Goal: Register for event/course: Register for event/course

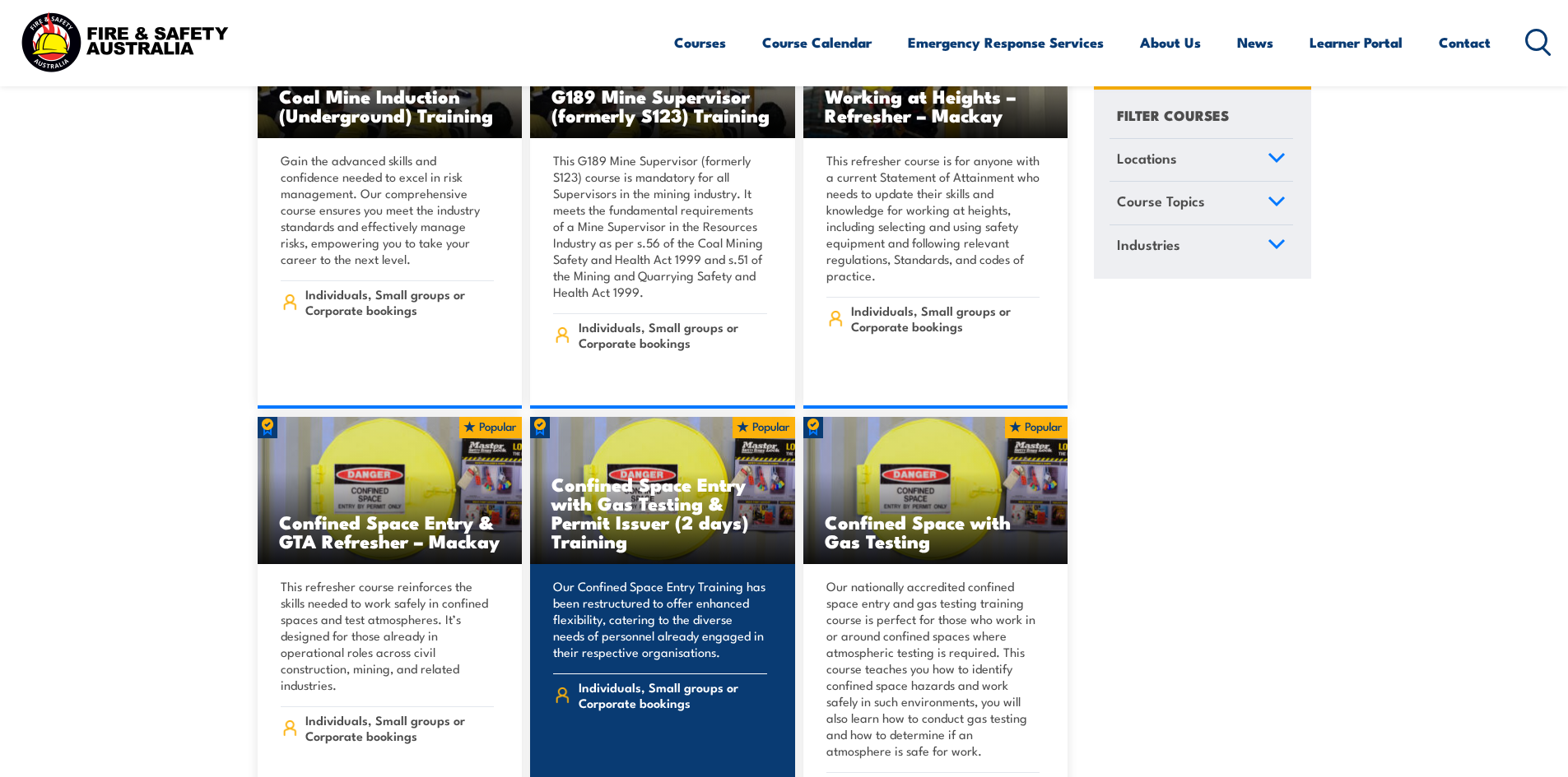
scroll to position [2386, 0]
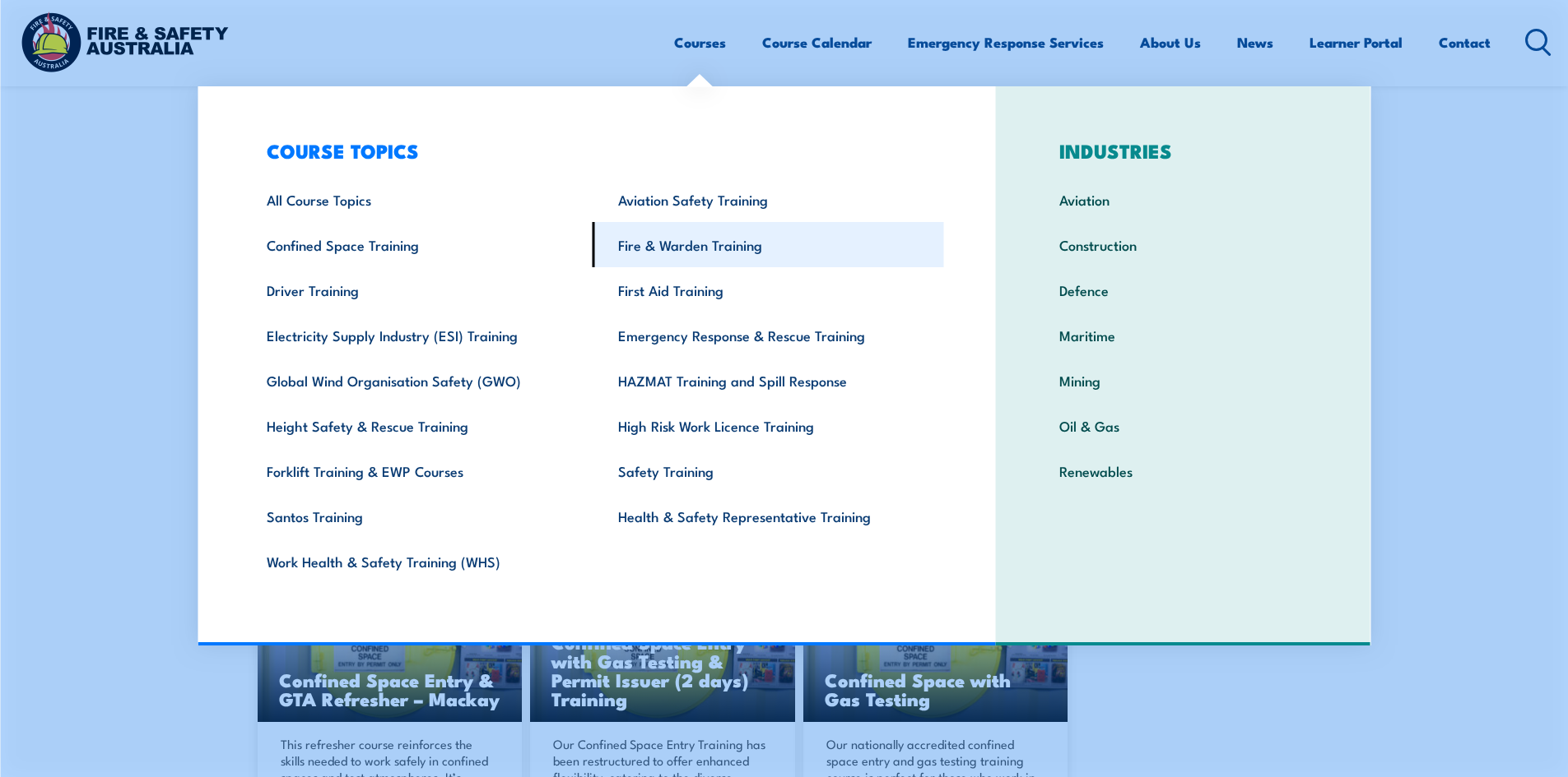
click at [677, 252] on link "Fire & Warden Training" at bounding box center [768, 244] width 351 height 46
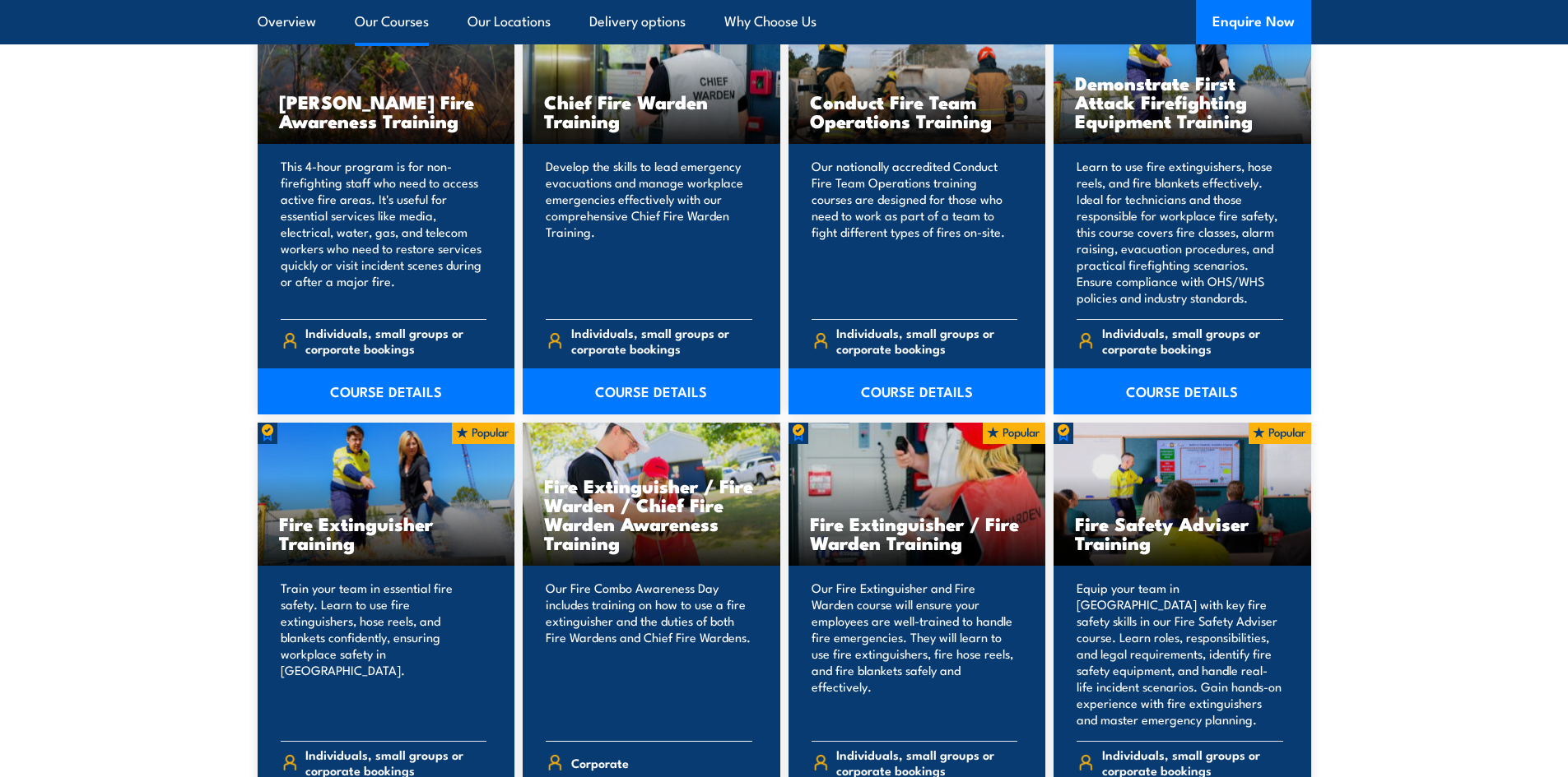
scroll to position [1481, 0]
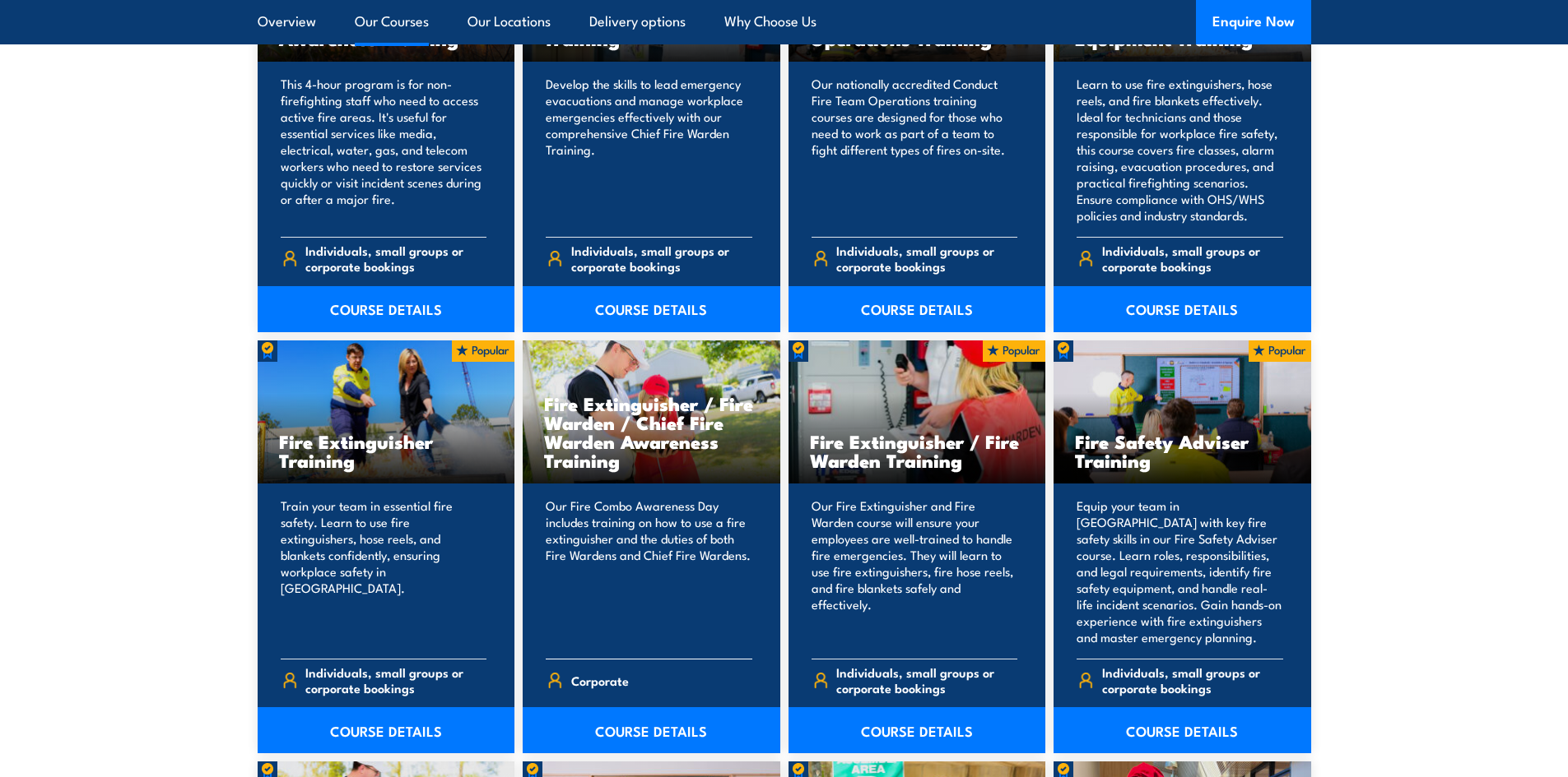
click at [649, 531] on p "Our Fire Combo Awareness Day includes training on how to use a fire extinguishe…" at bounding box center [648, 571] width 207 height 148
click at [654, 742] on link "COURSE DETAILS" at bounding box center [651, 729] width 257 height 46
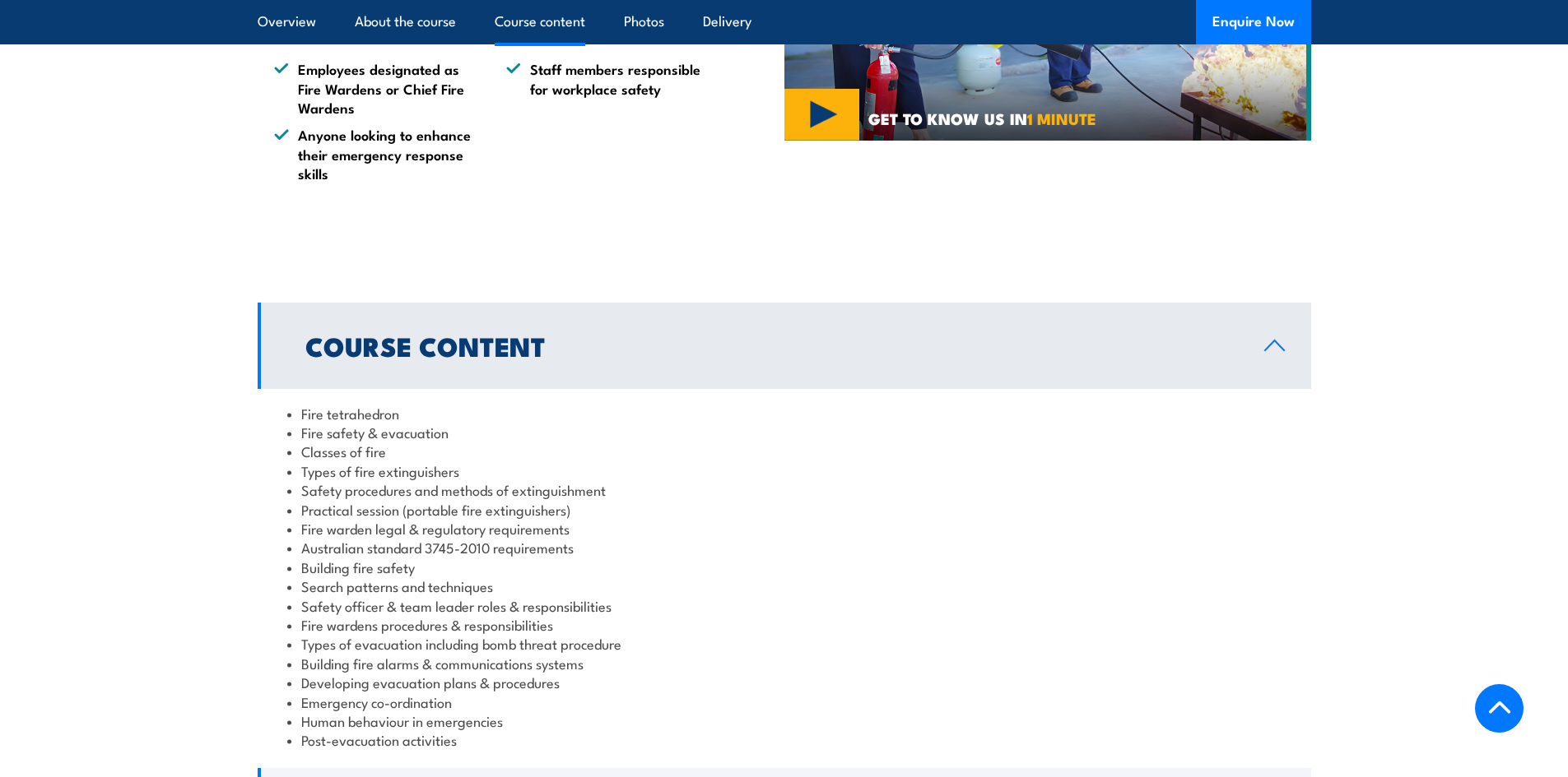
scroll to position [1151, 0]
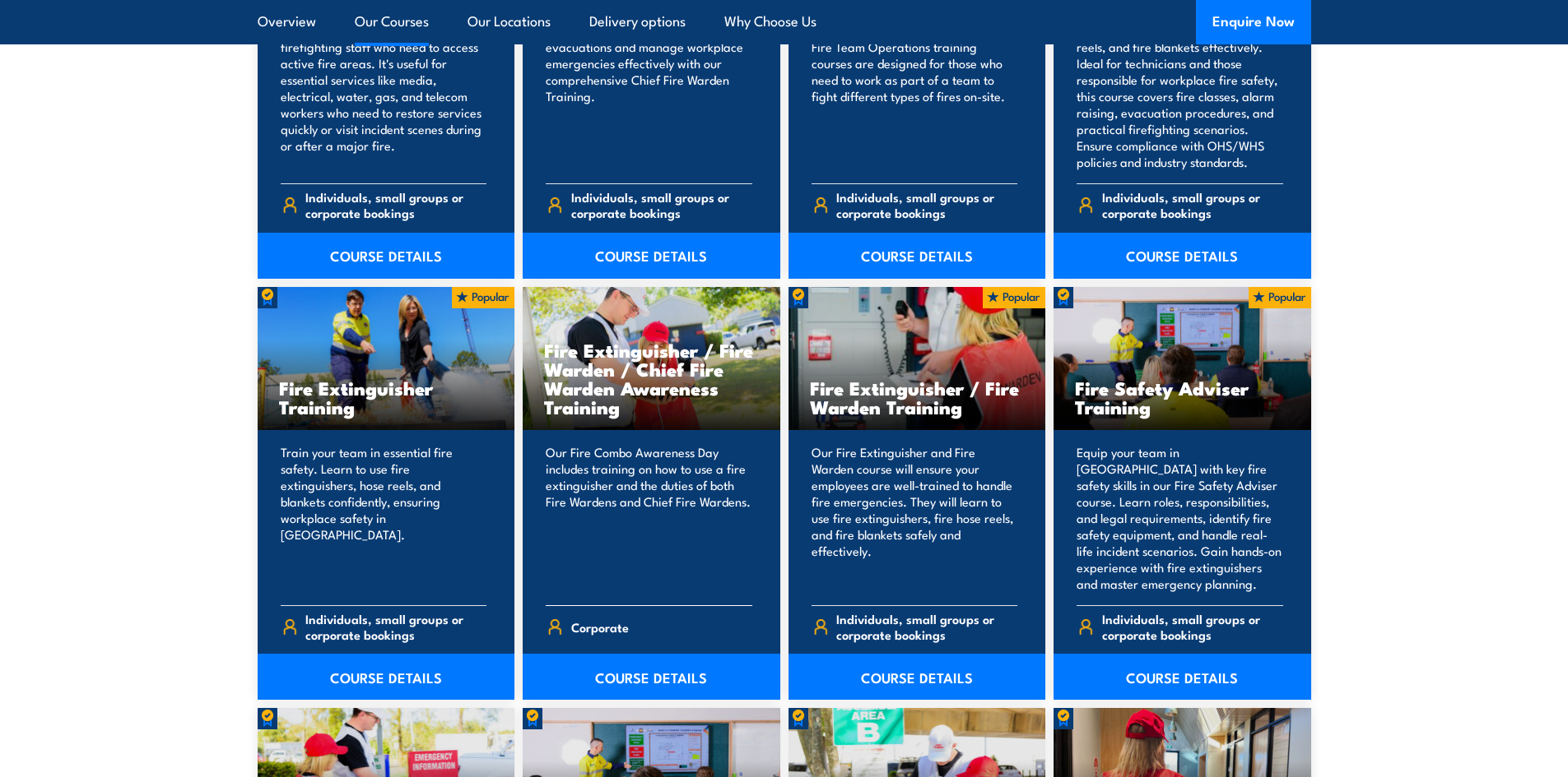
scroll to position [1563, 0]
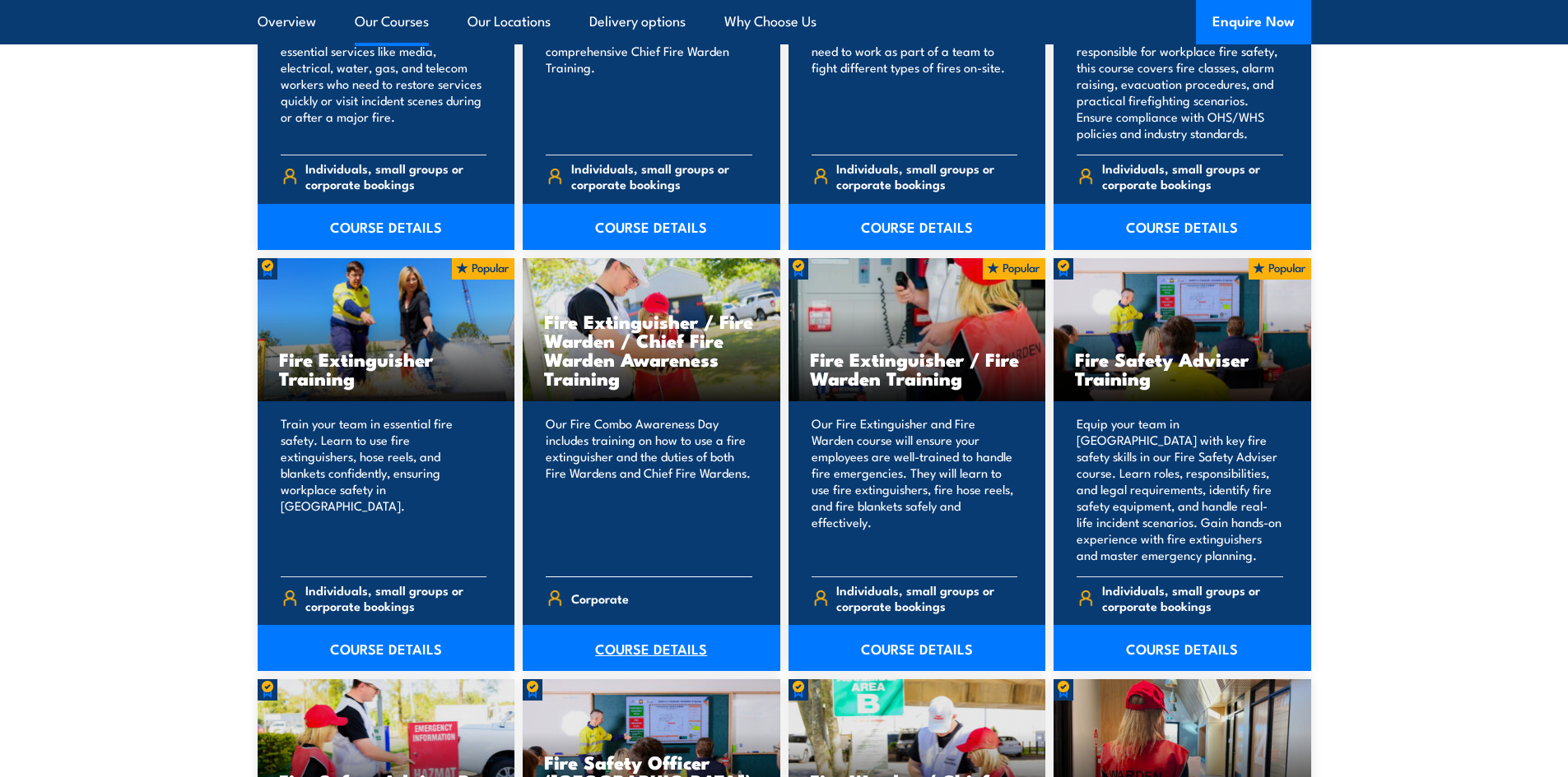
click at [632, 657] on link "COURSE DETAILS" at bounding box center [651, 648] width 257 height 46
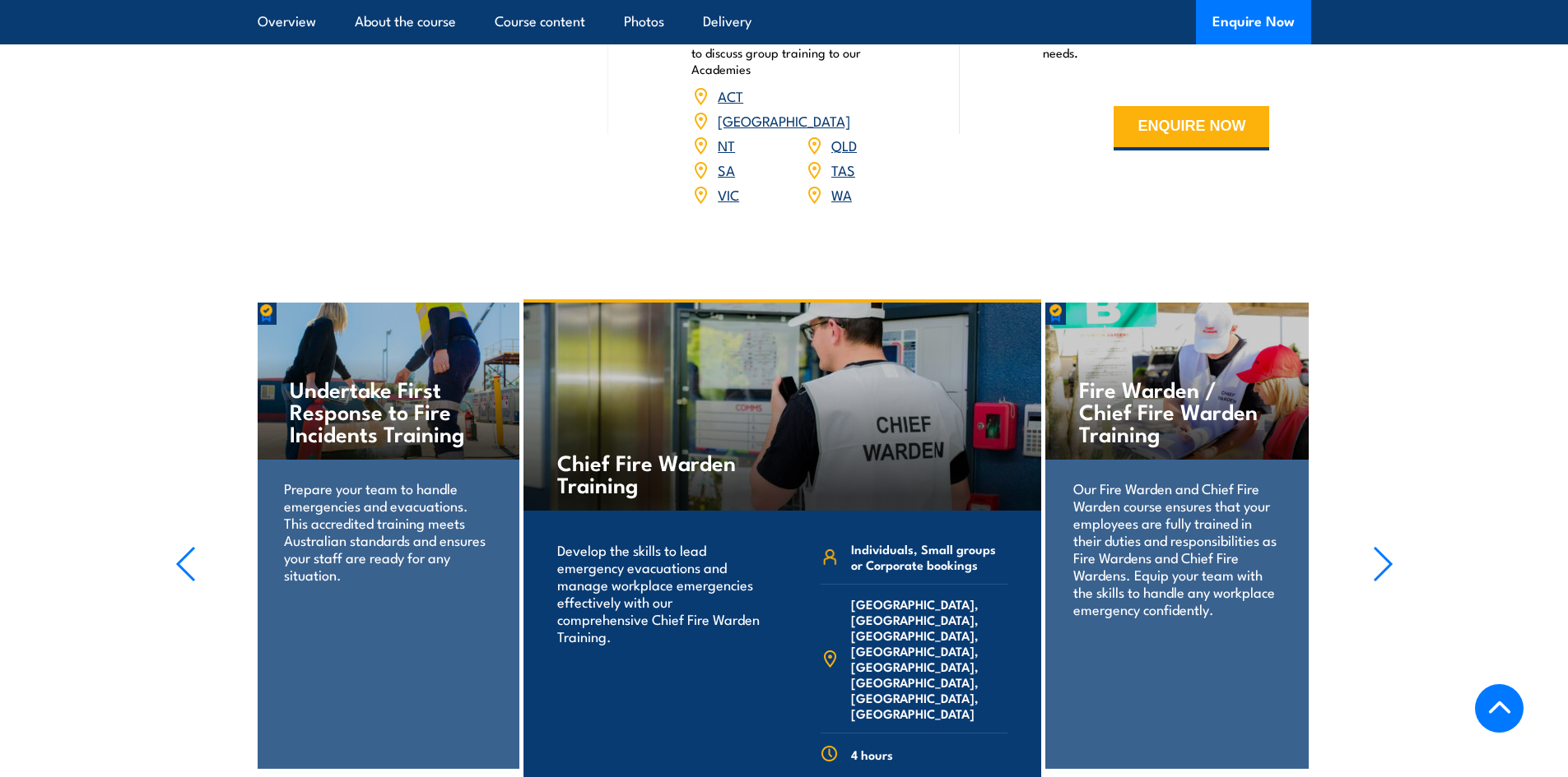
scroll to position [2550, 0]
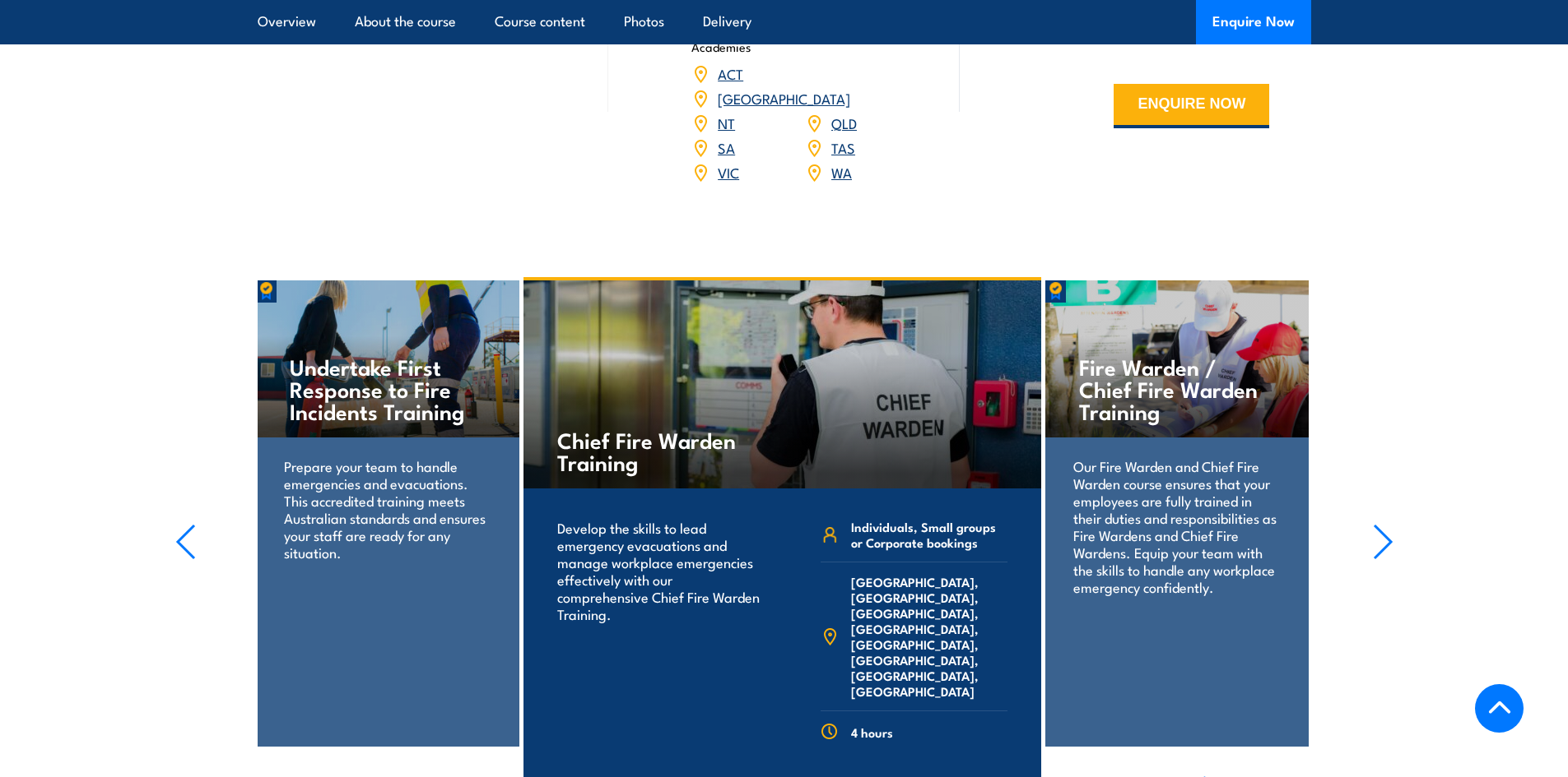
click at [838, 162] on link "WA" at bounding box center [841, 172] width 20 height 19
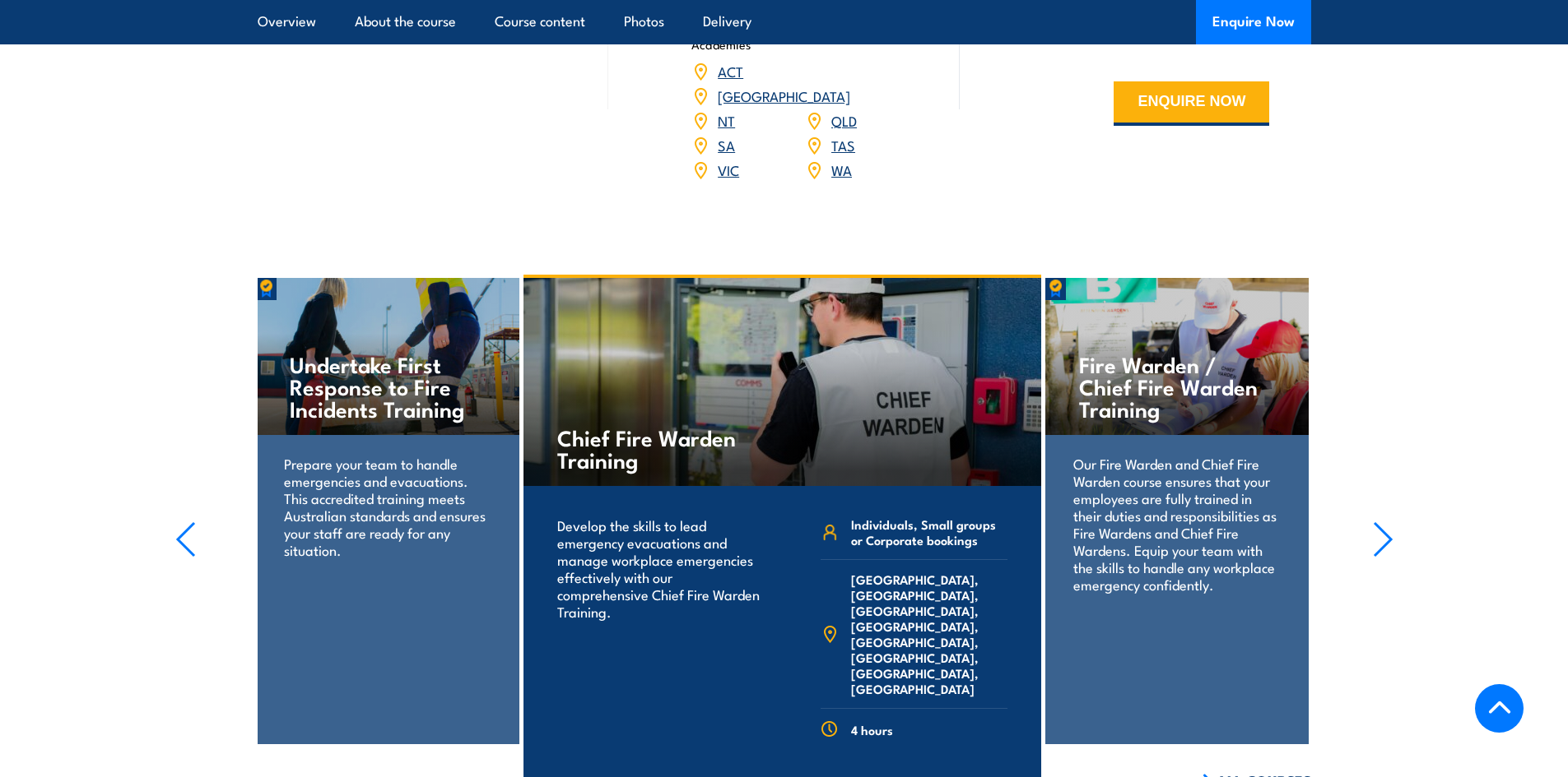
scroll to position [2633, 0]
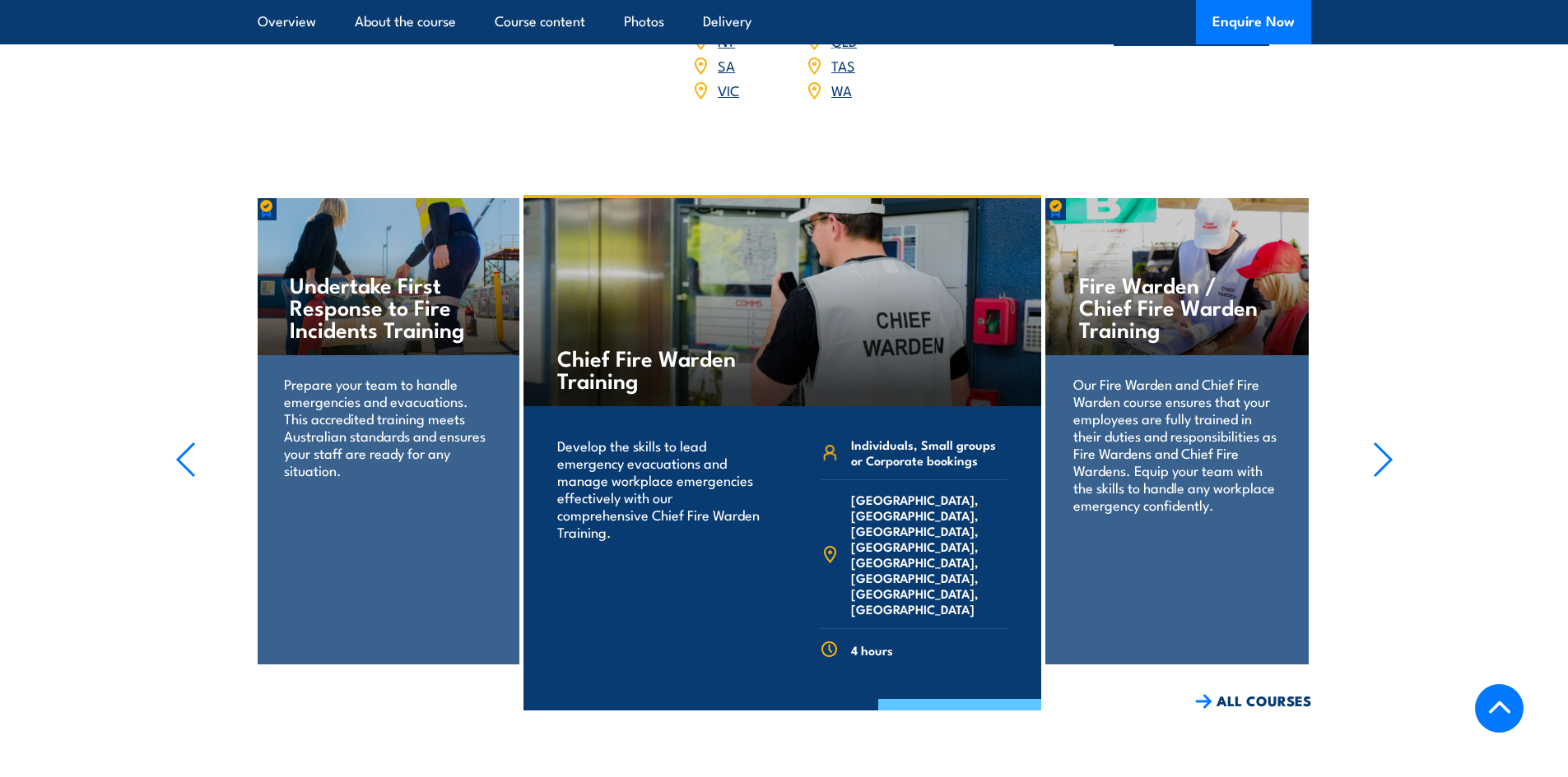
click at [933, 699] on link "COURSE DETAILS" at bounding box center [960, 721] width 163 height 43
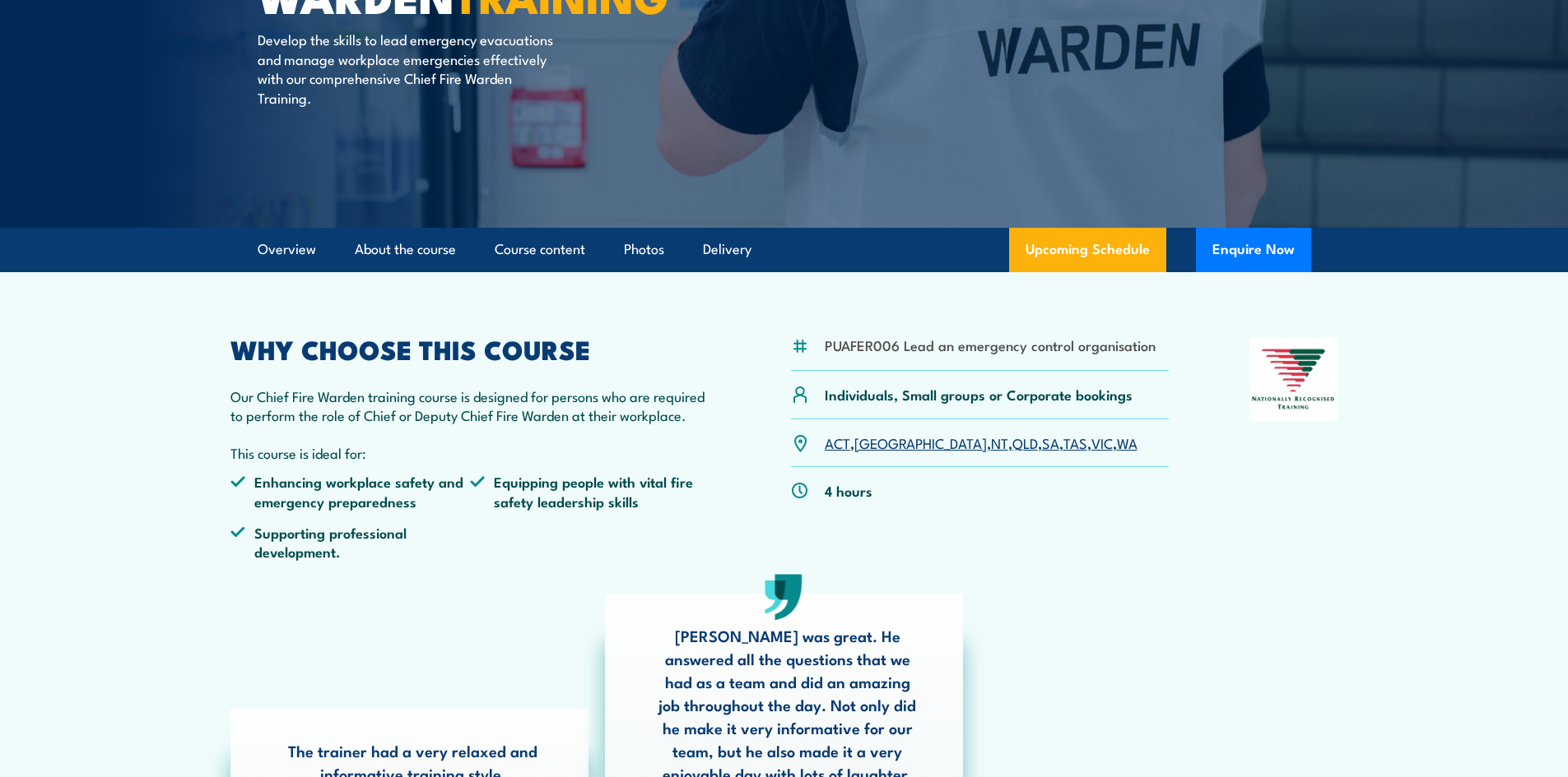
scroll to position [246, 0]
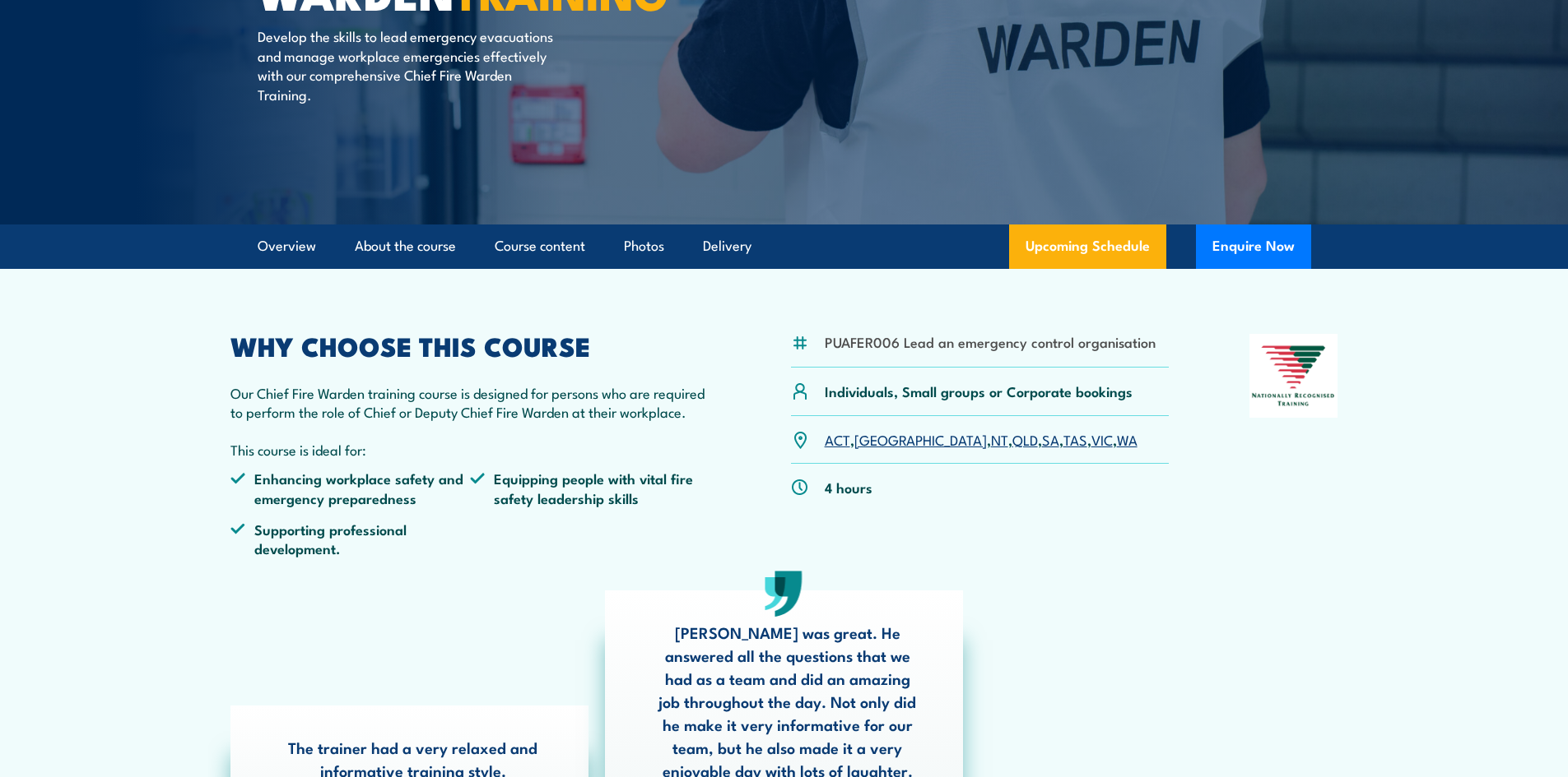
click at [1117, 446] on link "WA" at bounding box center [1127, 439] width 20 height 19
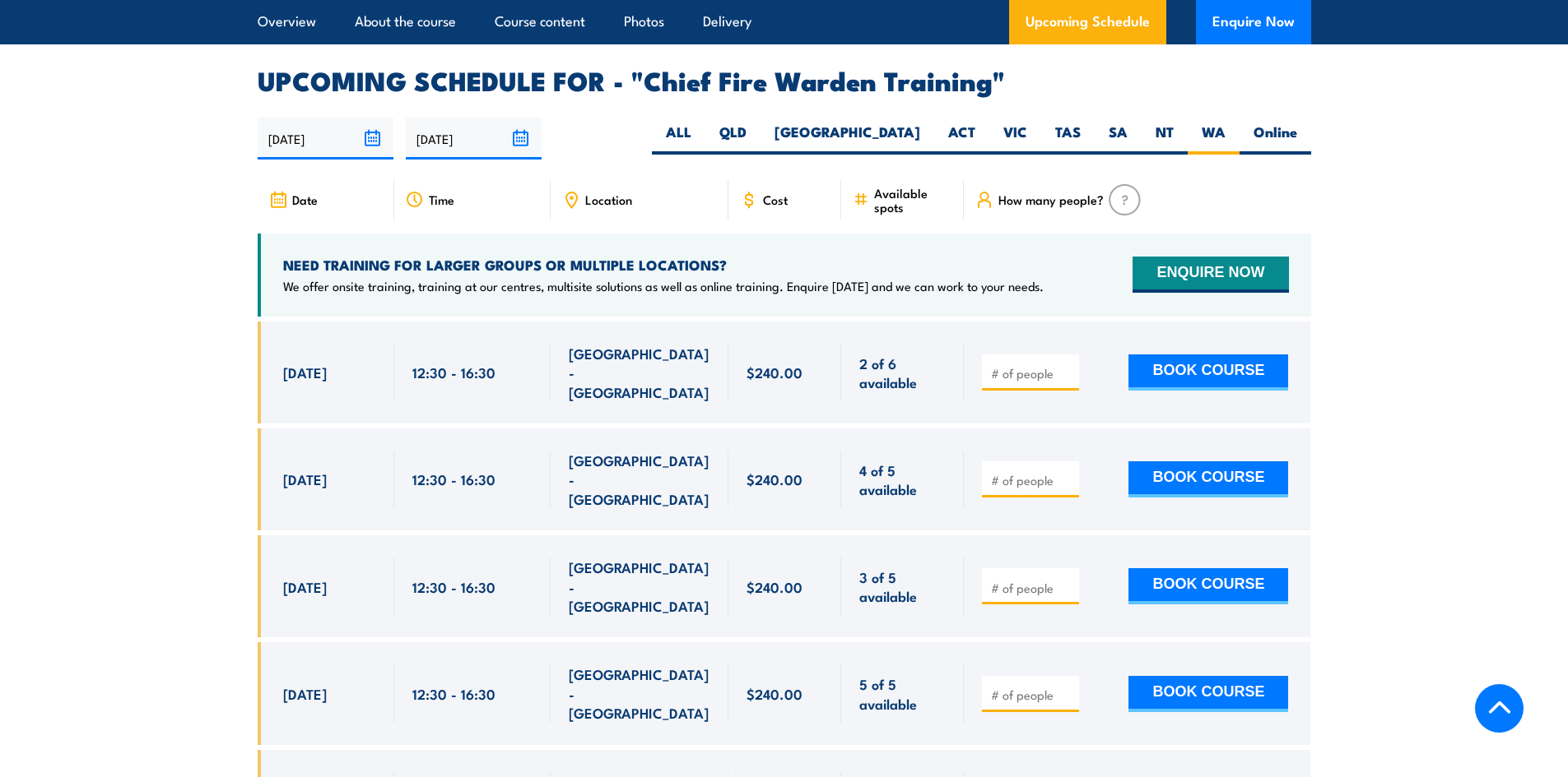
scroll to position [2853, 0]
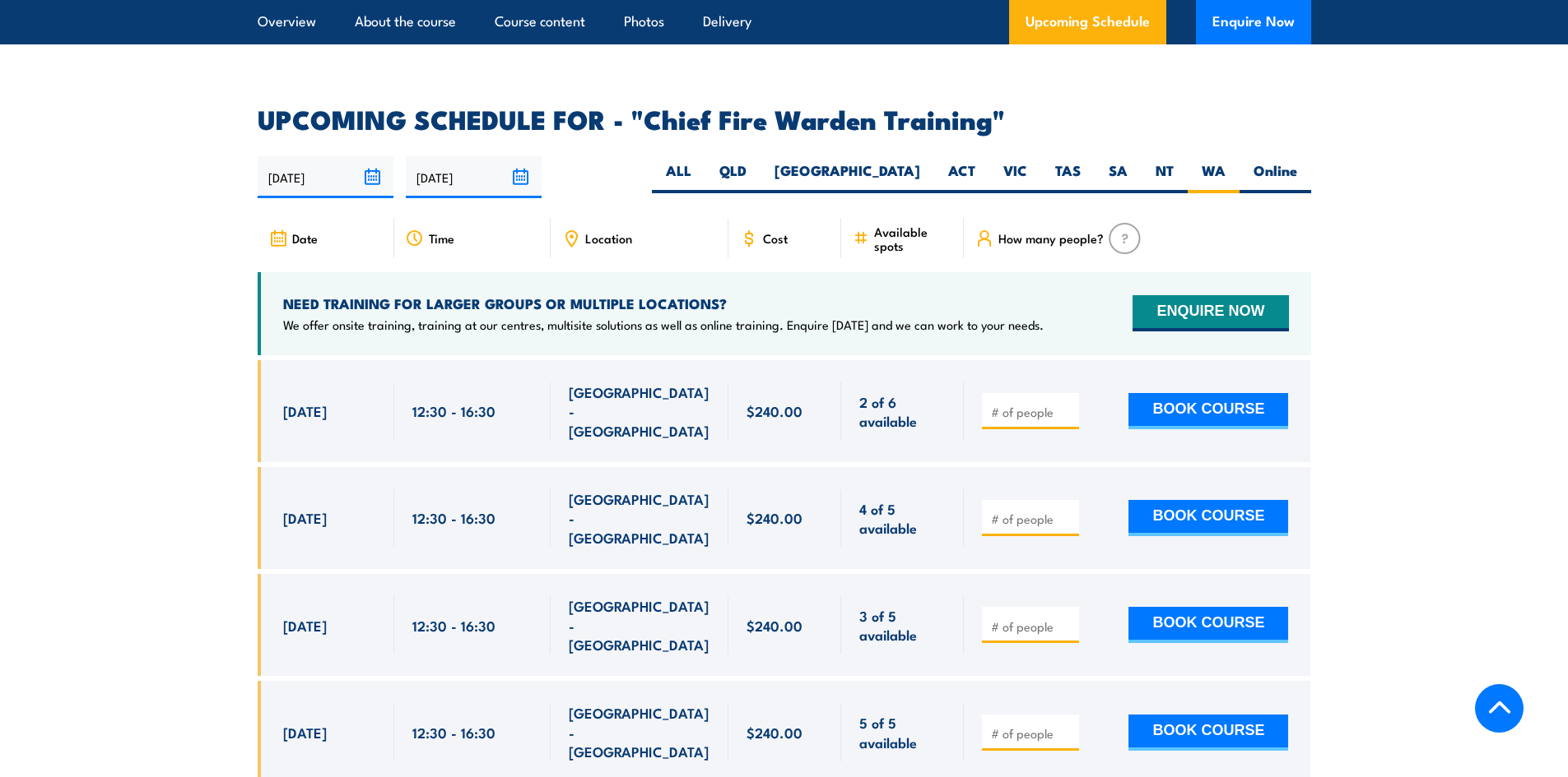
click at [304, 156] on input "[DATE]" at bounding box center [325, 177] width 136 height 42
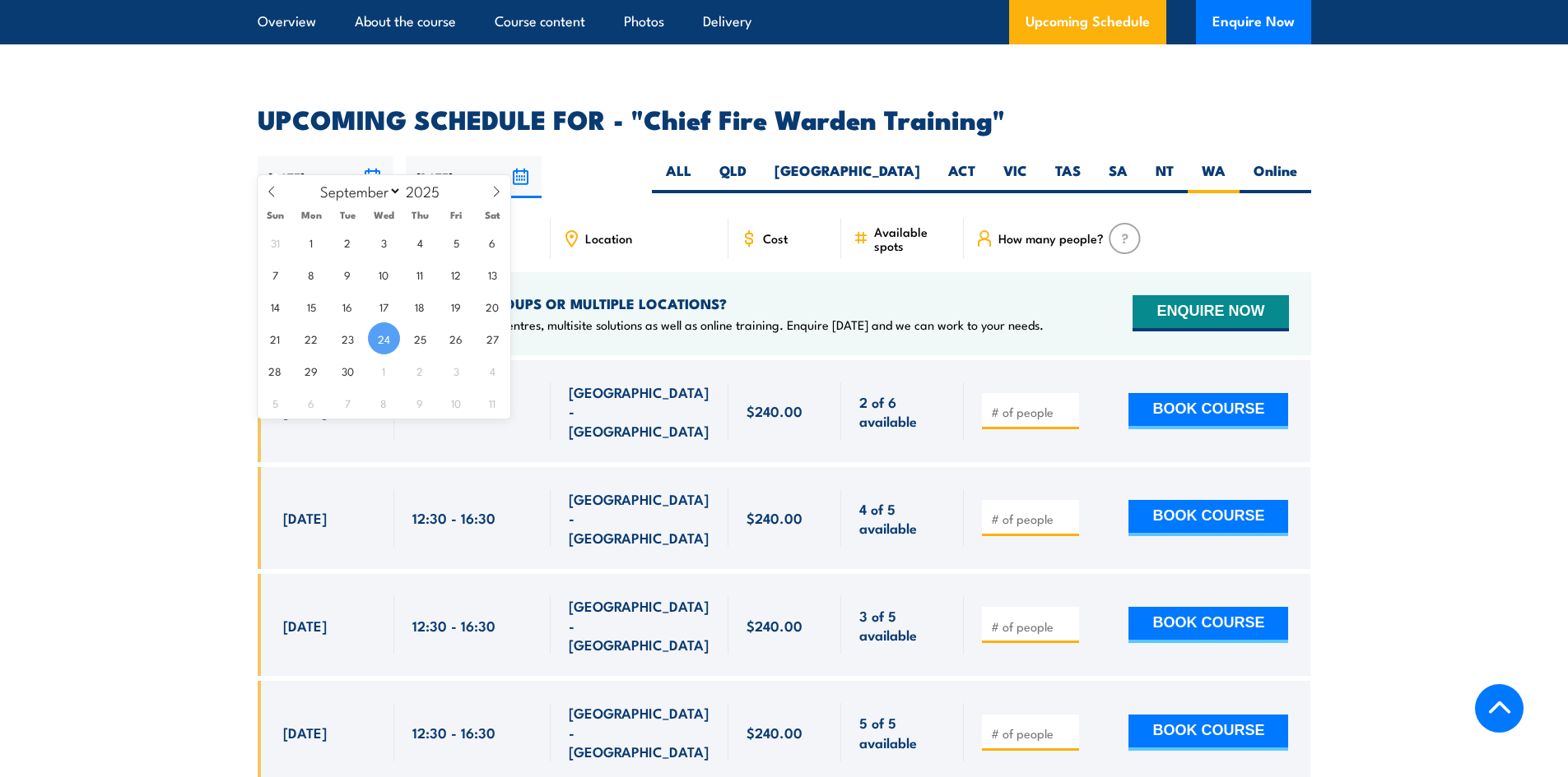
click at [429, 156] on input "[DATE]" at bounding box center [474, 177] width 136 height 42
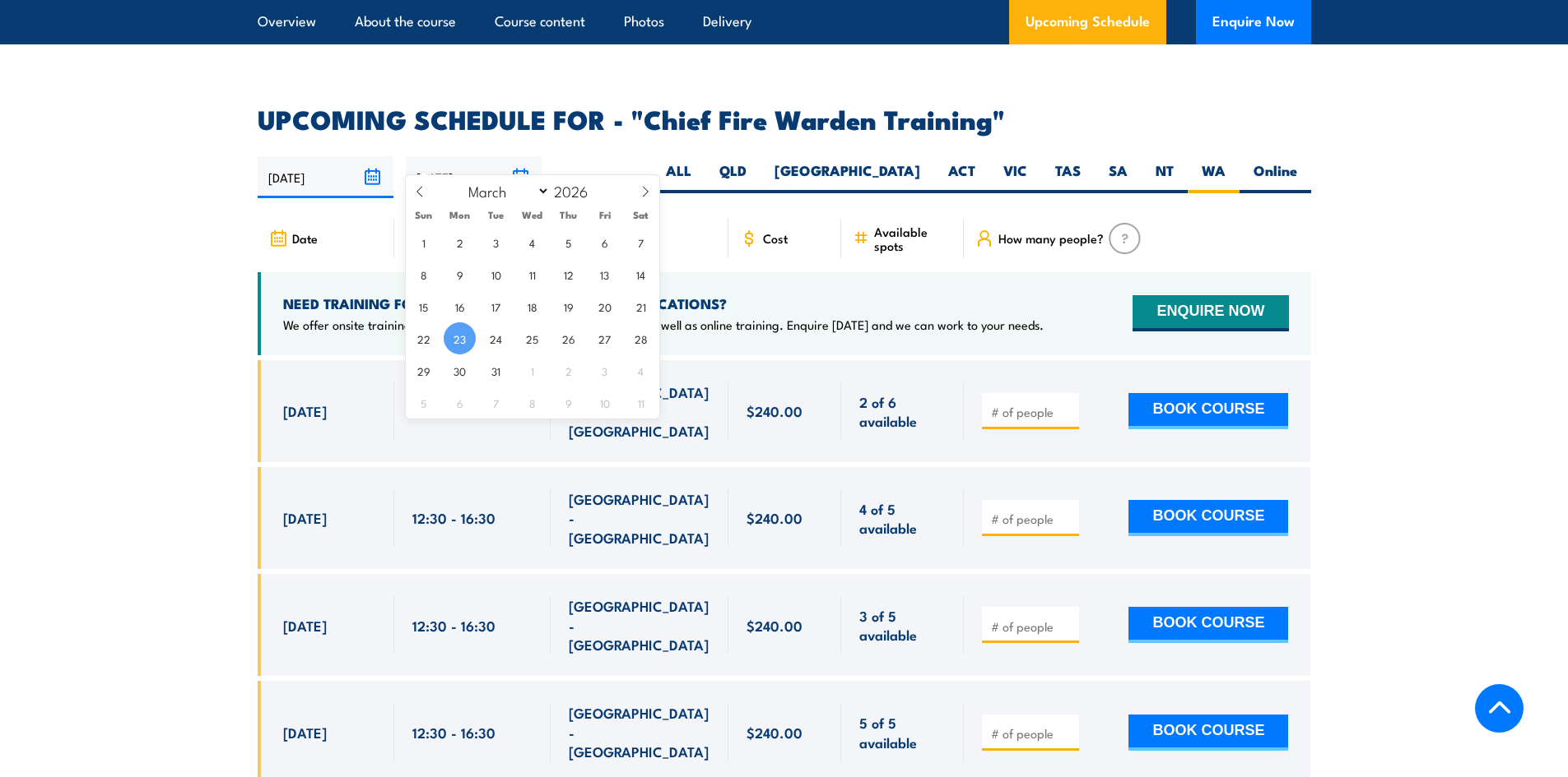
click at [172, 425] on section "UPCOMING SCHEDULE FOR - "Chief Fire Warden Training" 24/09/2025 23/03/2026" at bounding box center [784, 511] width 1568 height 809
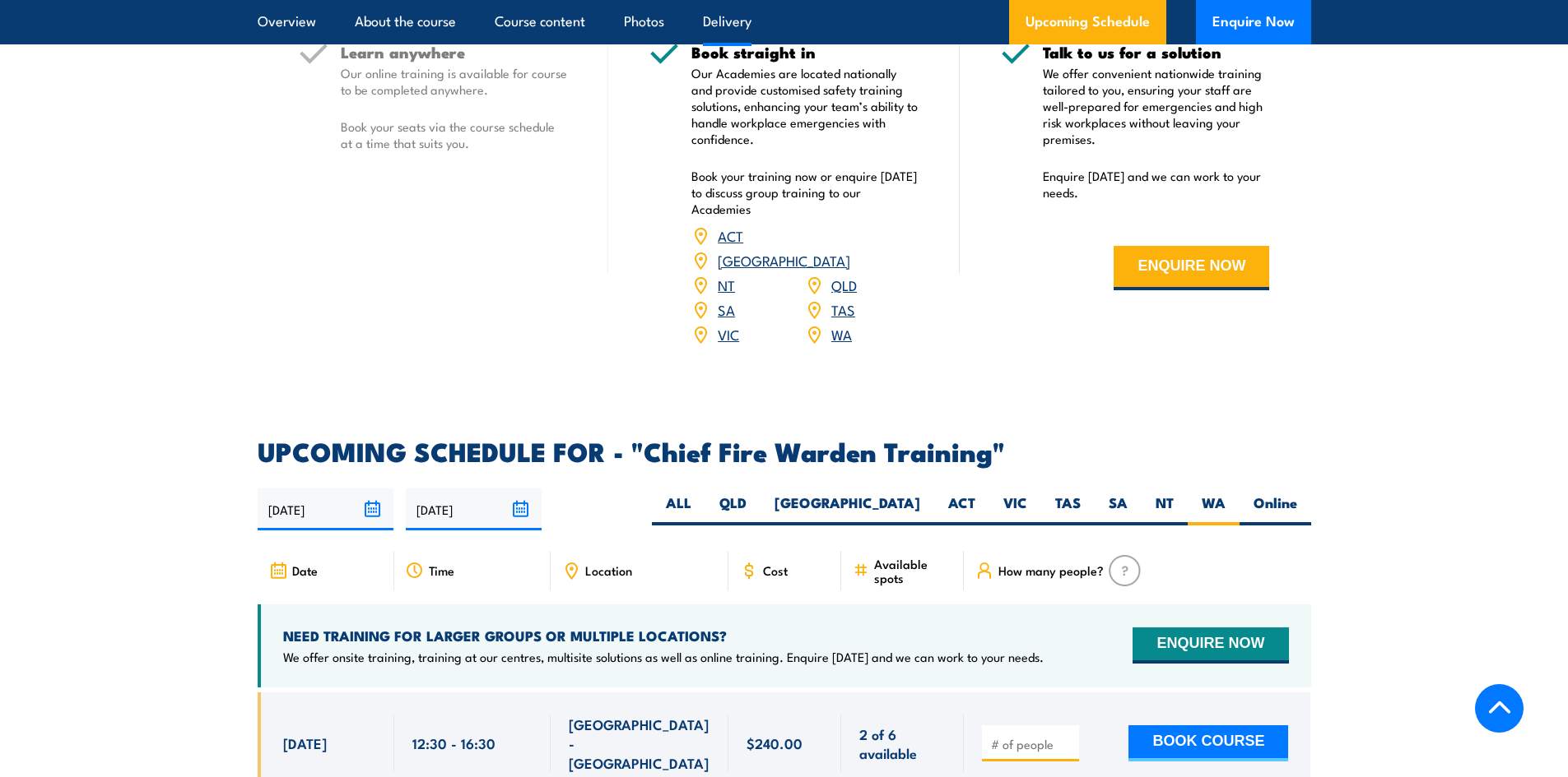
scroll to position [2441, 0]
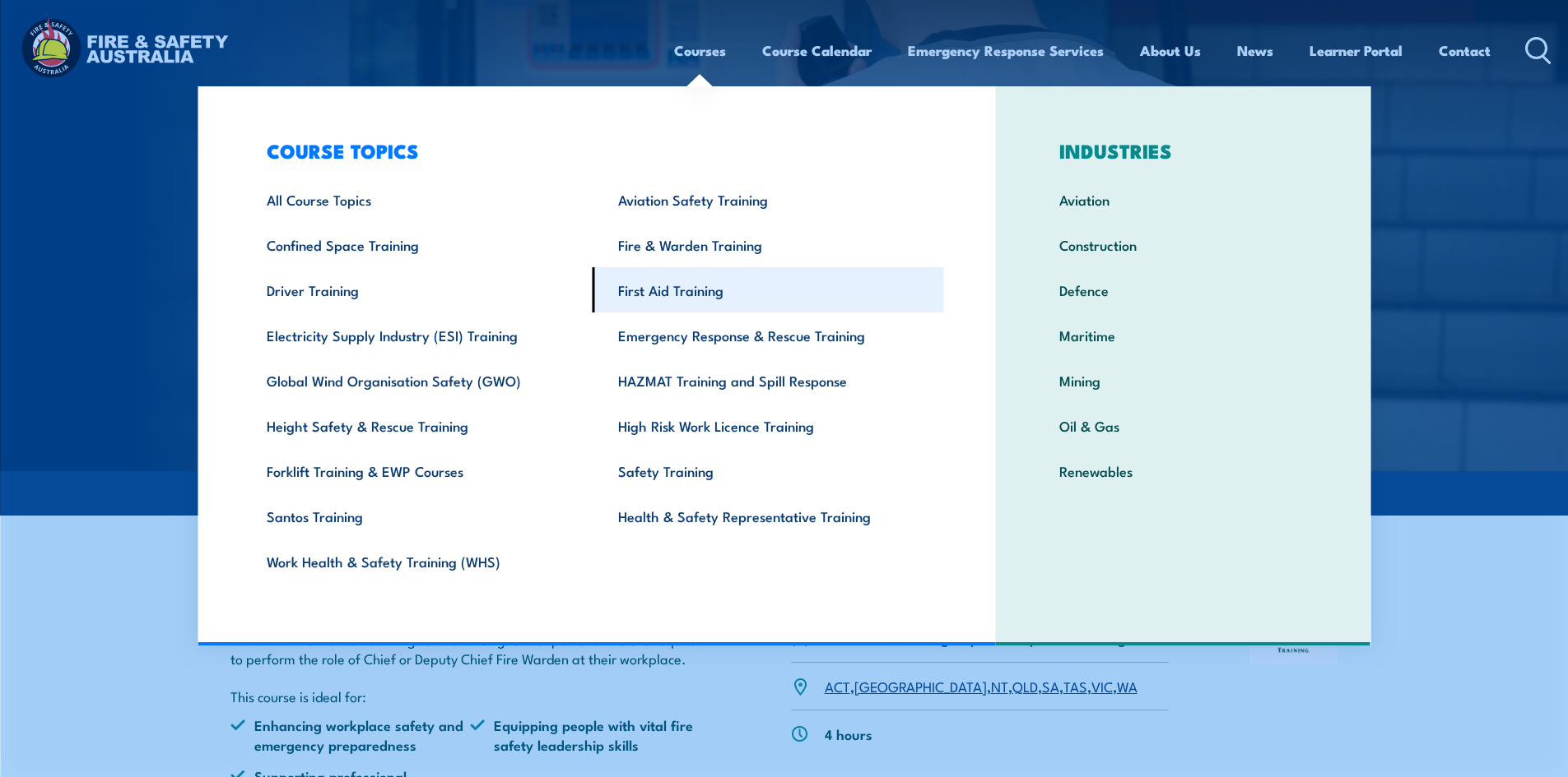
click at [702, 299] on link "First Aid Training" at bounding box center [768, 290] width 351 height 46
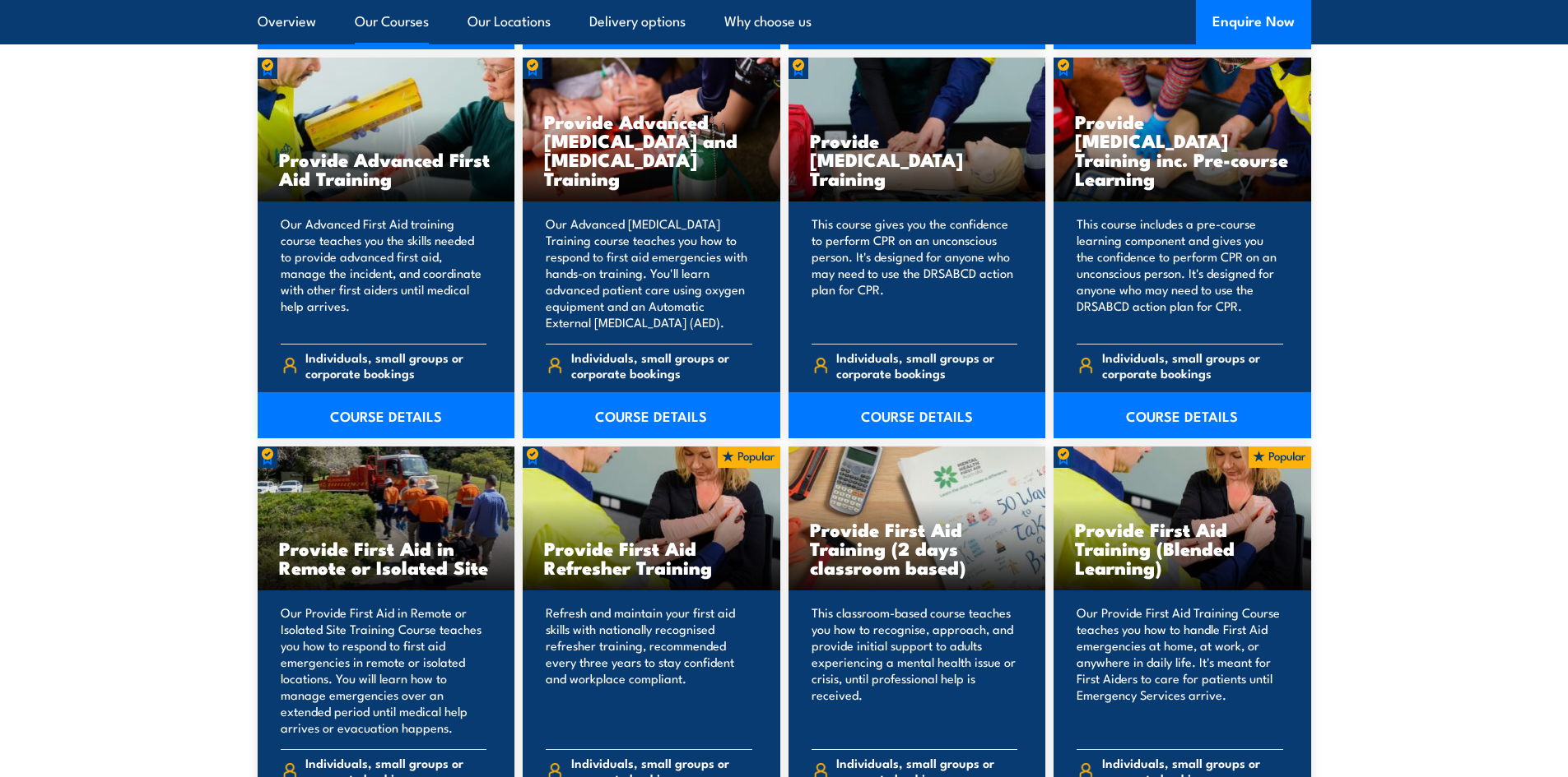
scroll to position [2221, 0]
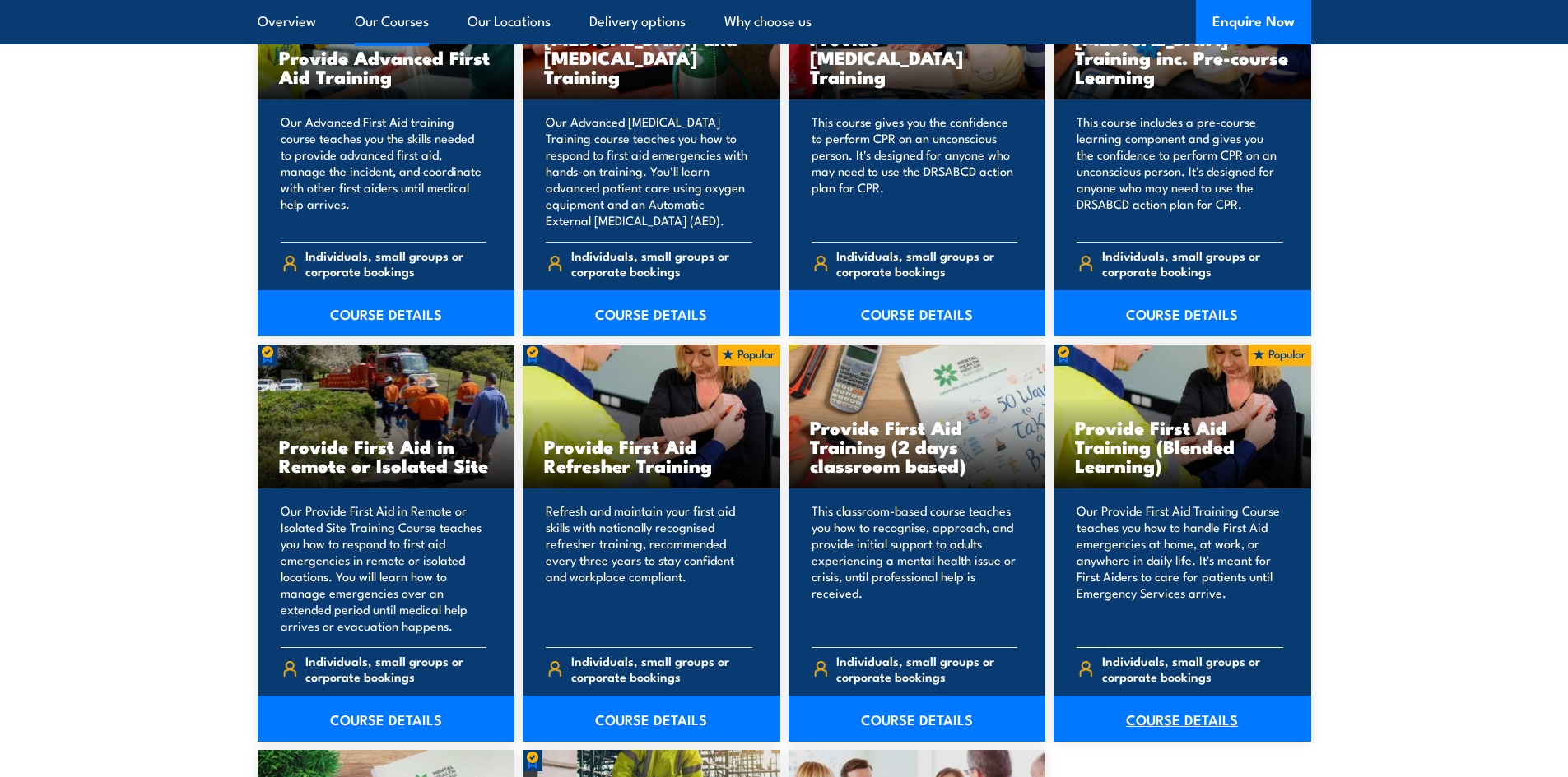
click at [1161, 723] on link "COURSE DETAILS" at bounding box center [1182, 719] width 257 height 46
click at [1165, 718] on link "COURSE DETAILS" at bounding box center [1182, 719] width 257 height 46
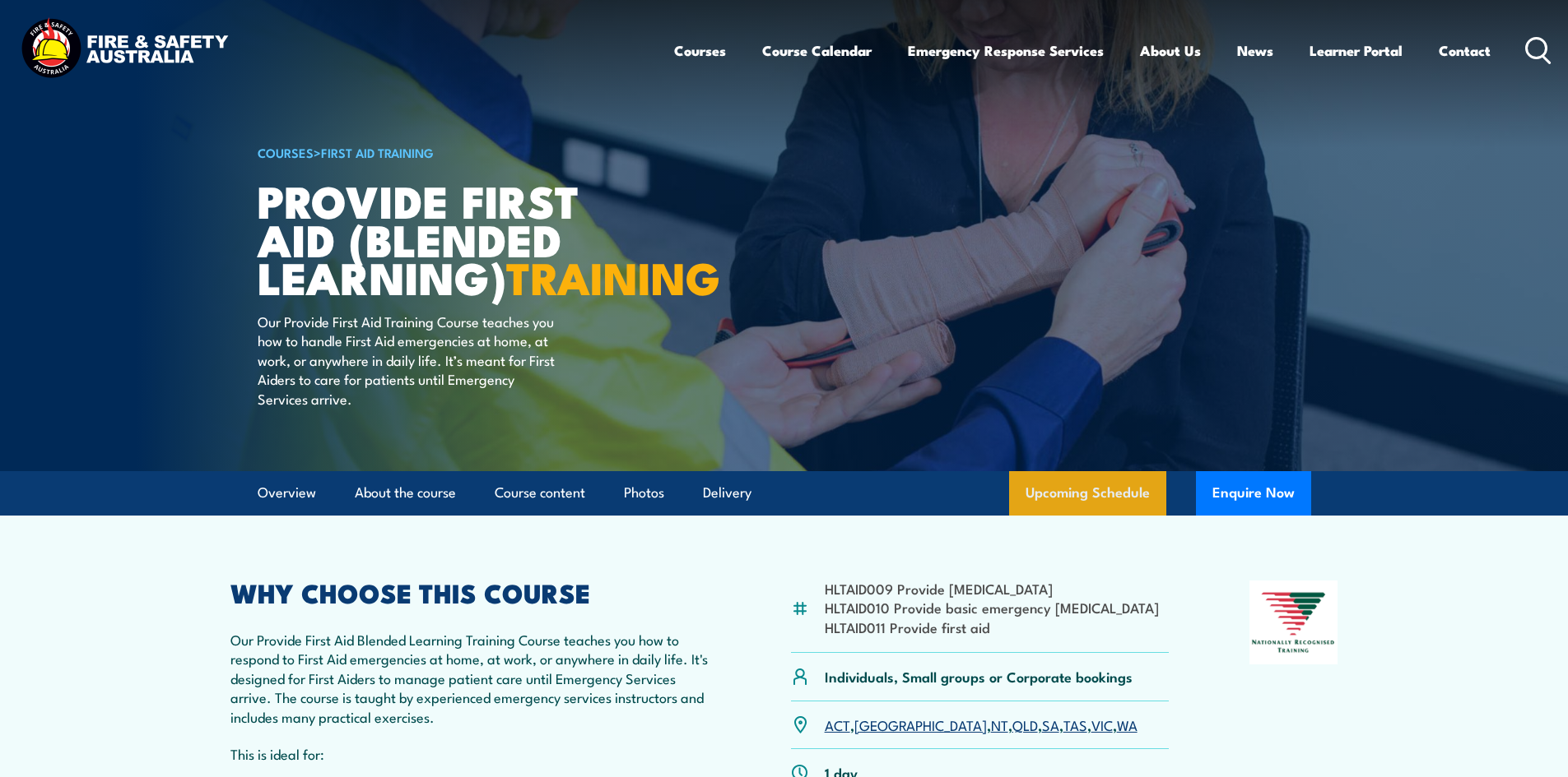
click at [1064, 516] on link "Upcoming Schedule" at bounding box center [1088, 494] width 157 height 45
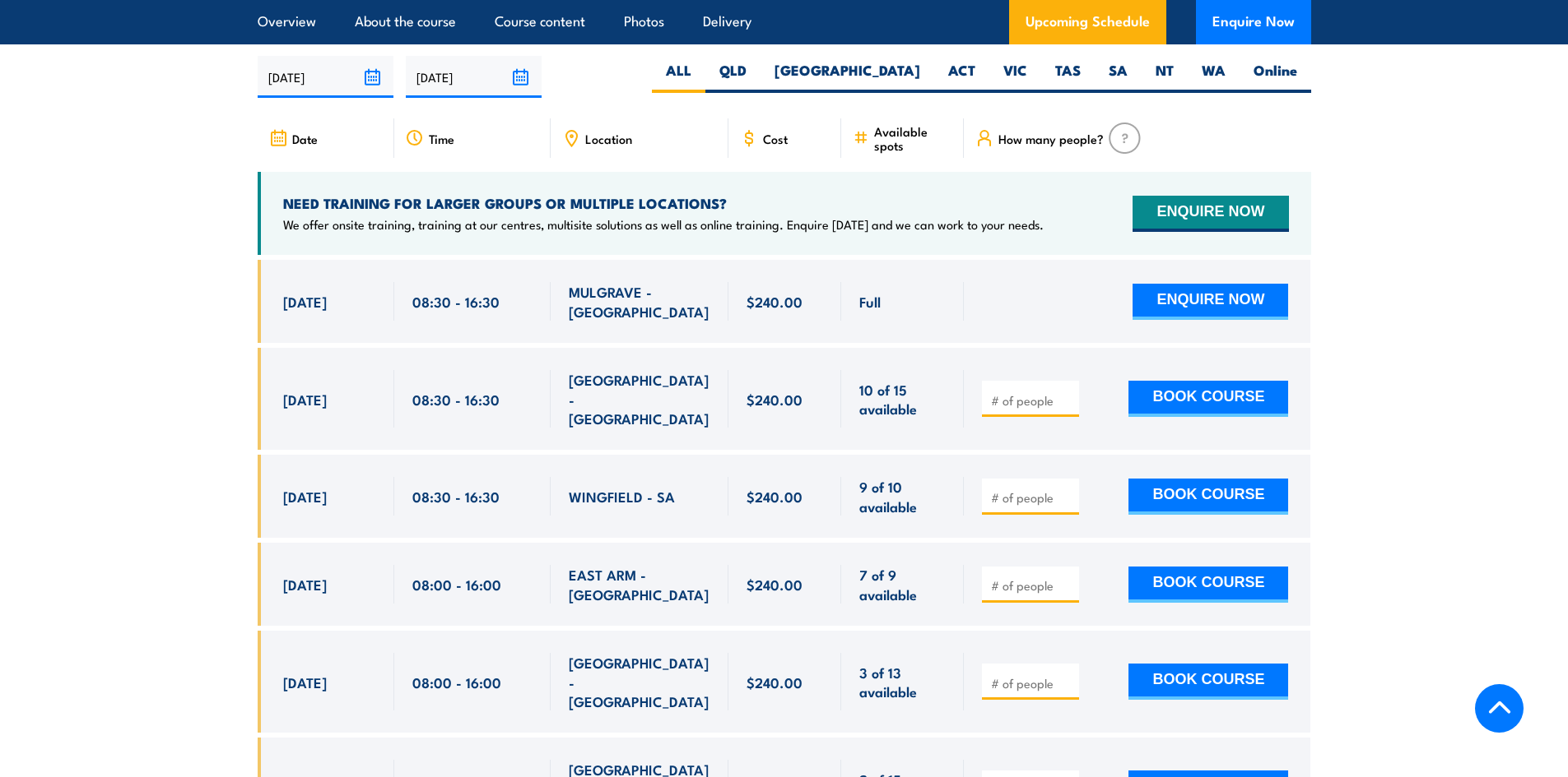
scroll to position [3260, 0]
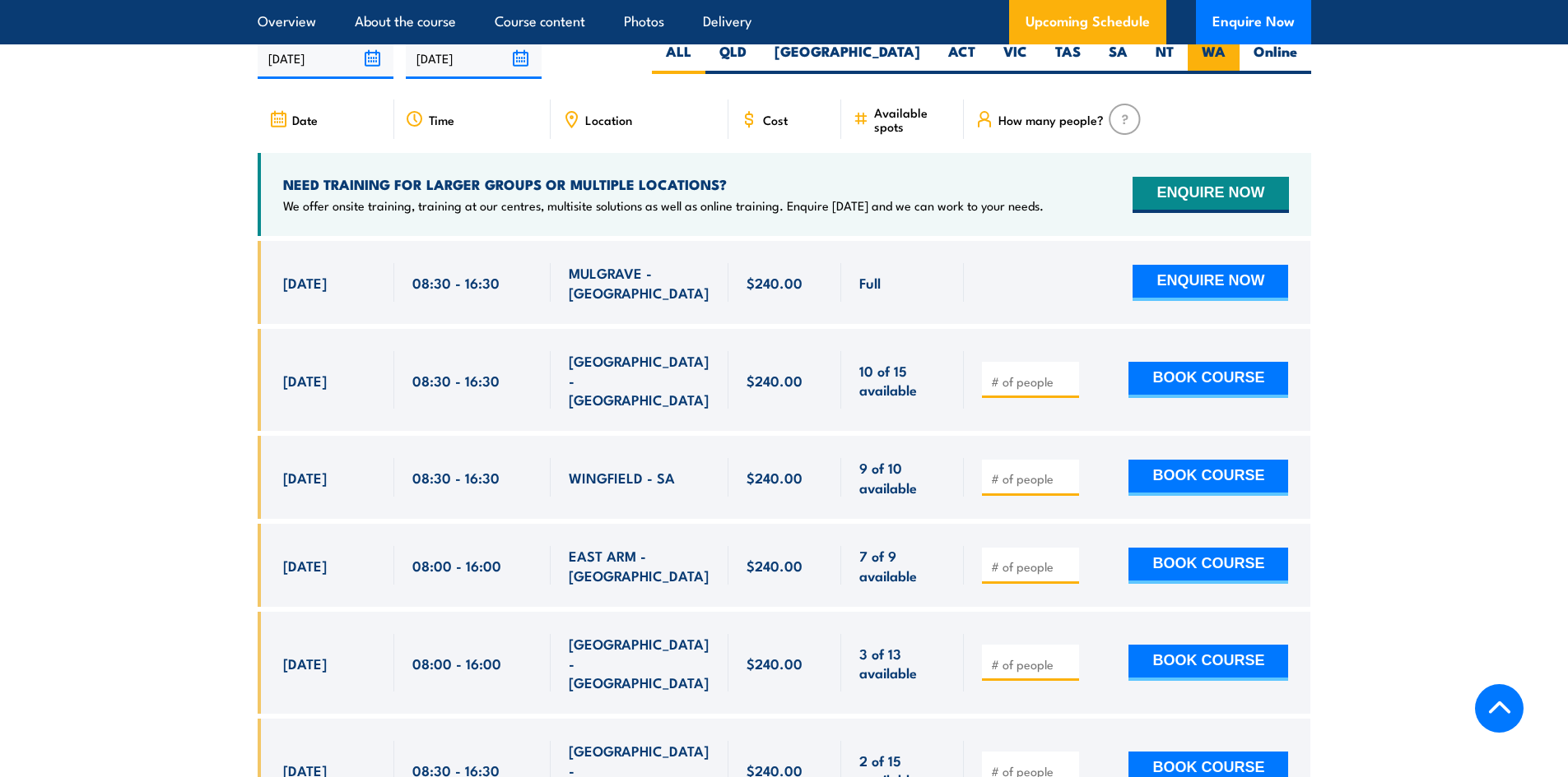
click at [1214, 65] on label "WA" at bounding box center [1213, 57] width 51 height 32
click at [1225, 52] on input "WA" at bounding box center [1230, 47] width 11 height 11
radio input "true"
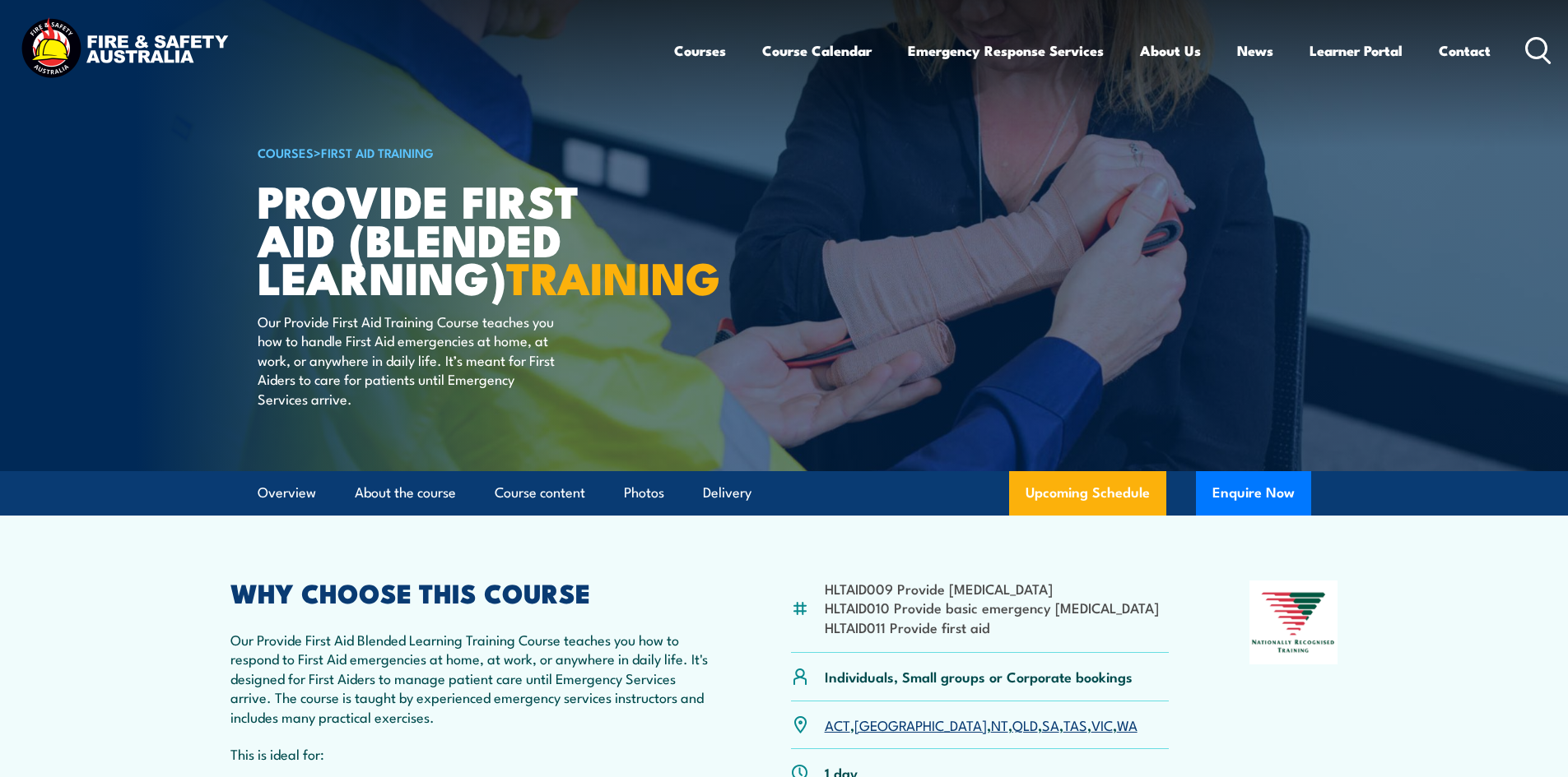
click at [1354, 268] on img at bounding box center [784, 236] width 1568 height 471
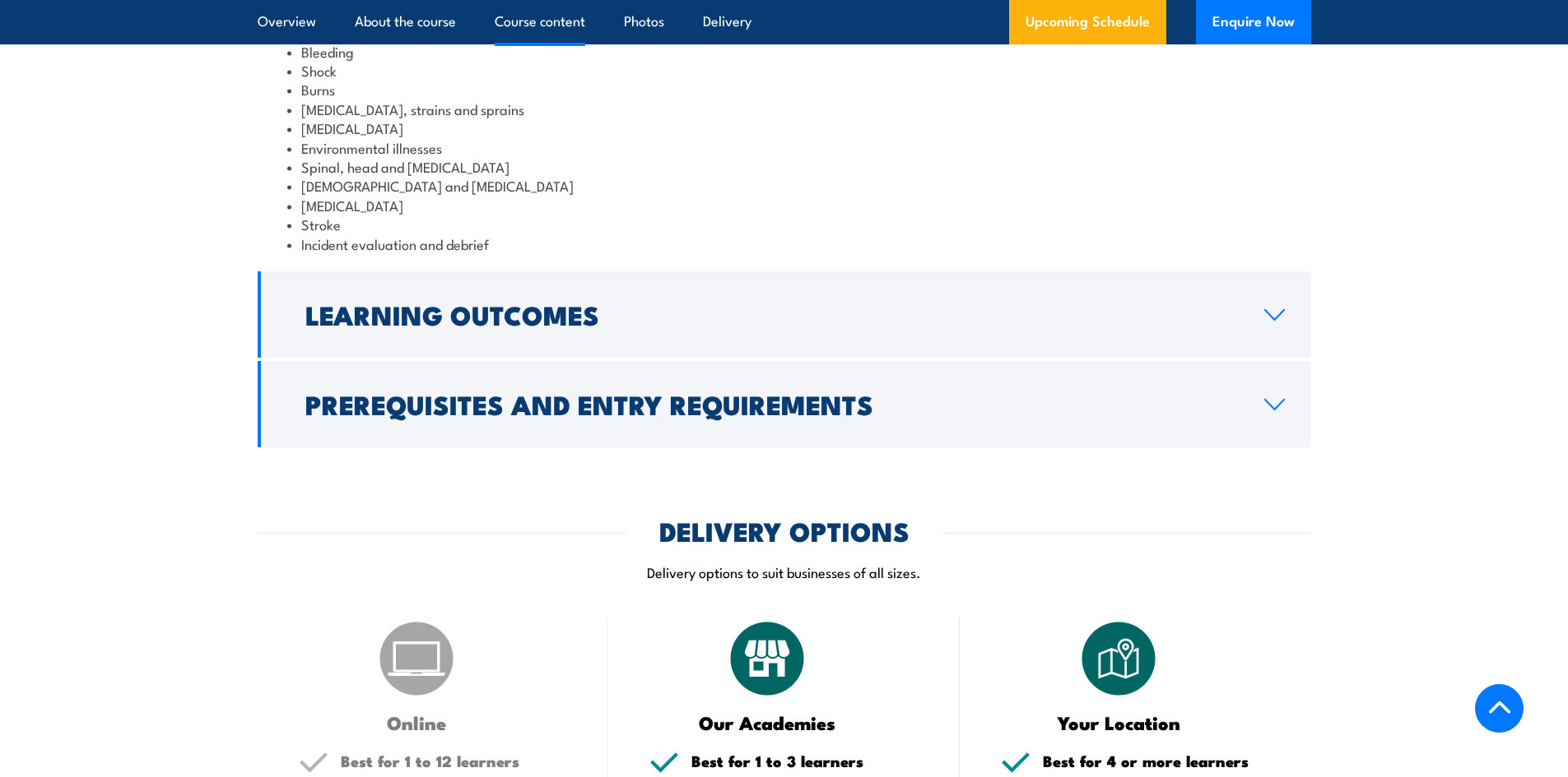
scroll to position [1893, 0]
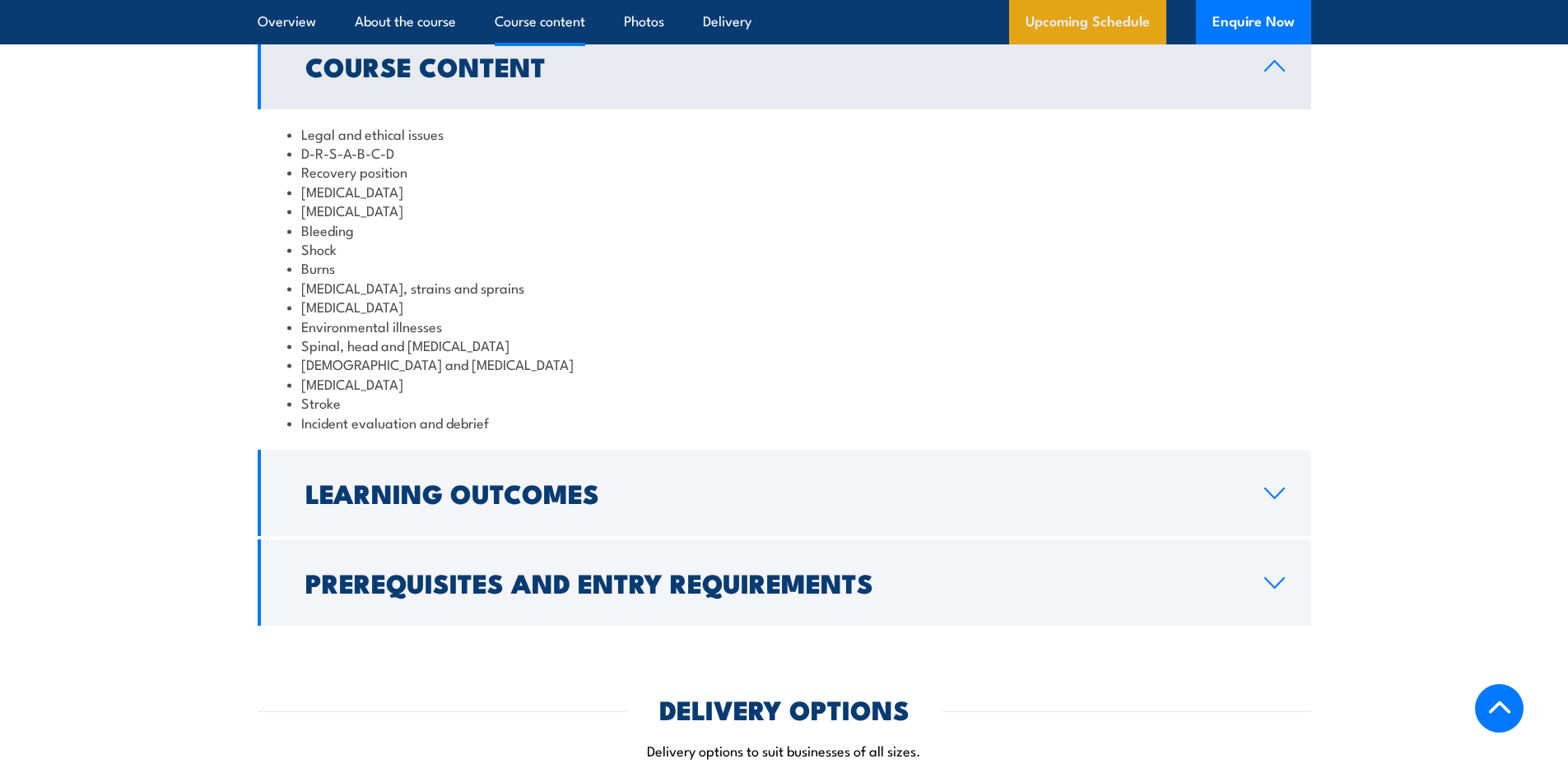
click at [1124, 23] on link "Upcoming Schedule" at bounding box center [1088, 22] width 157 height 45
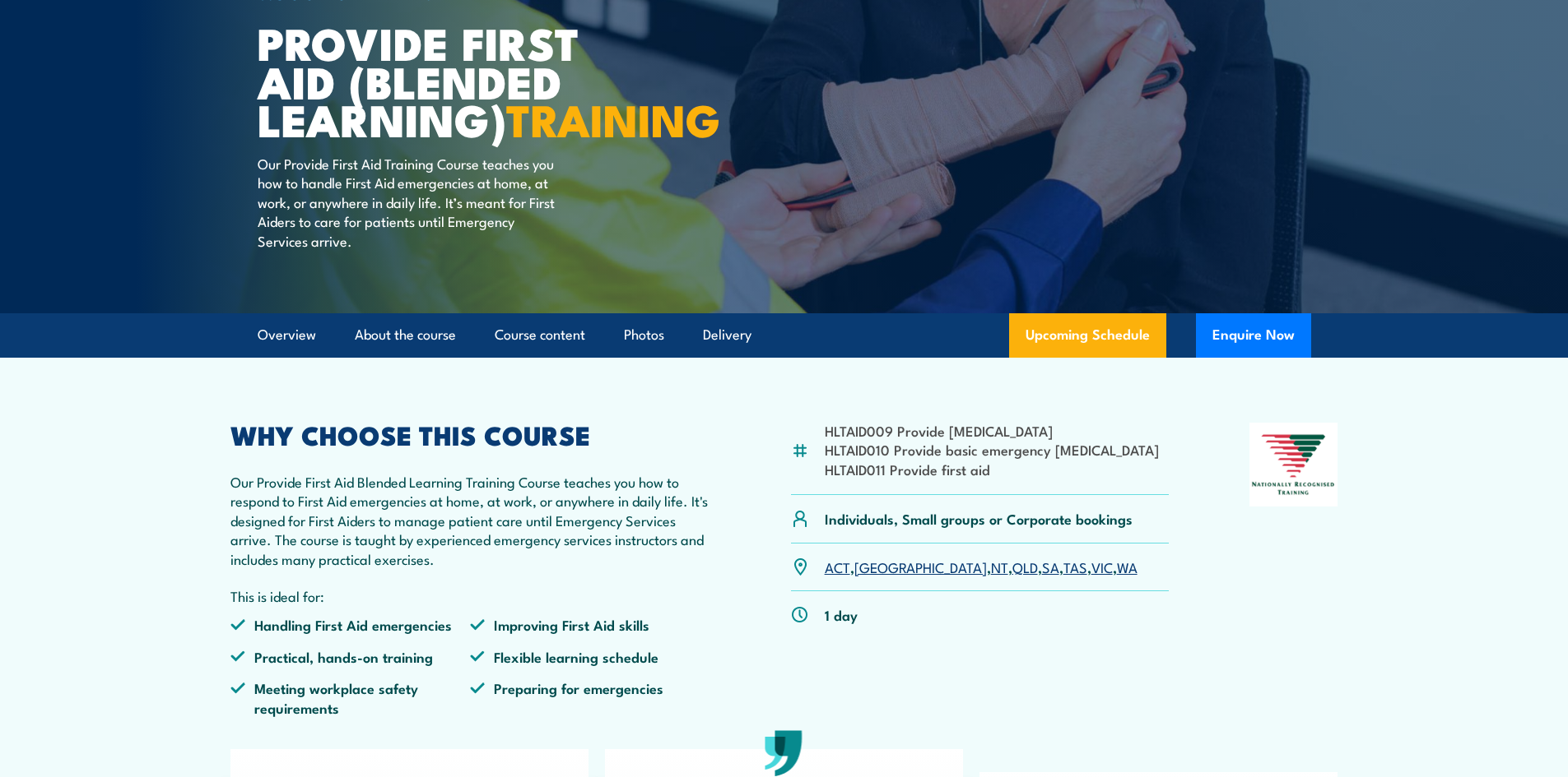
scroll to position [0, 0]
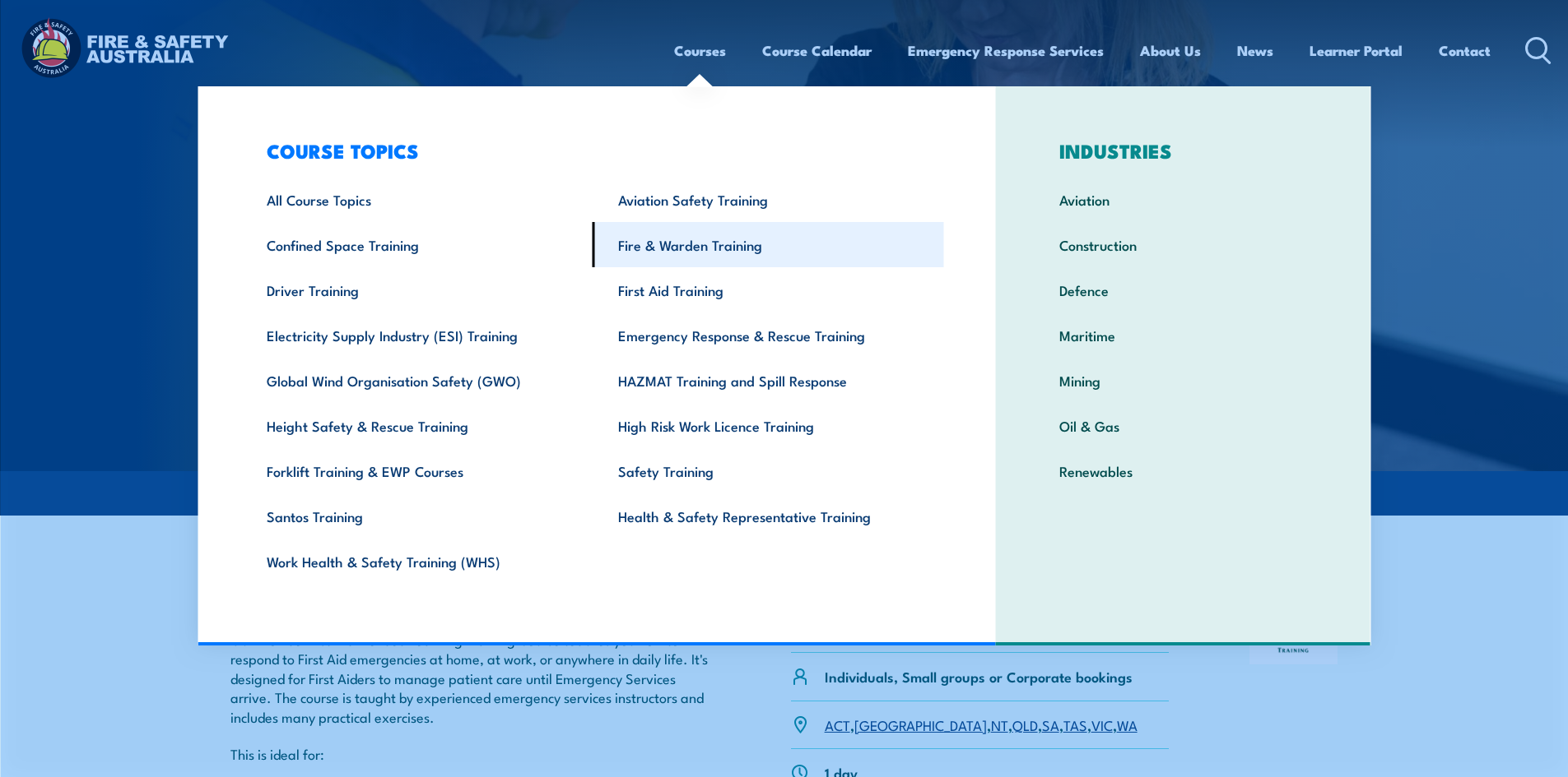
click at [649, 244] on link "Fire & Warden Training" at bounding box center [768, 244] width 351 height 46
click at [683, 246] on link "Fire & Warden Training" at bounding box center [768, 244] width 351 height 46
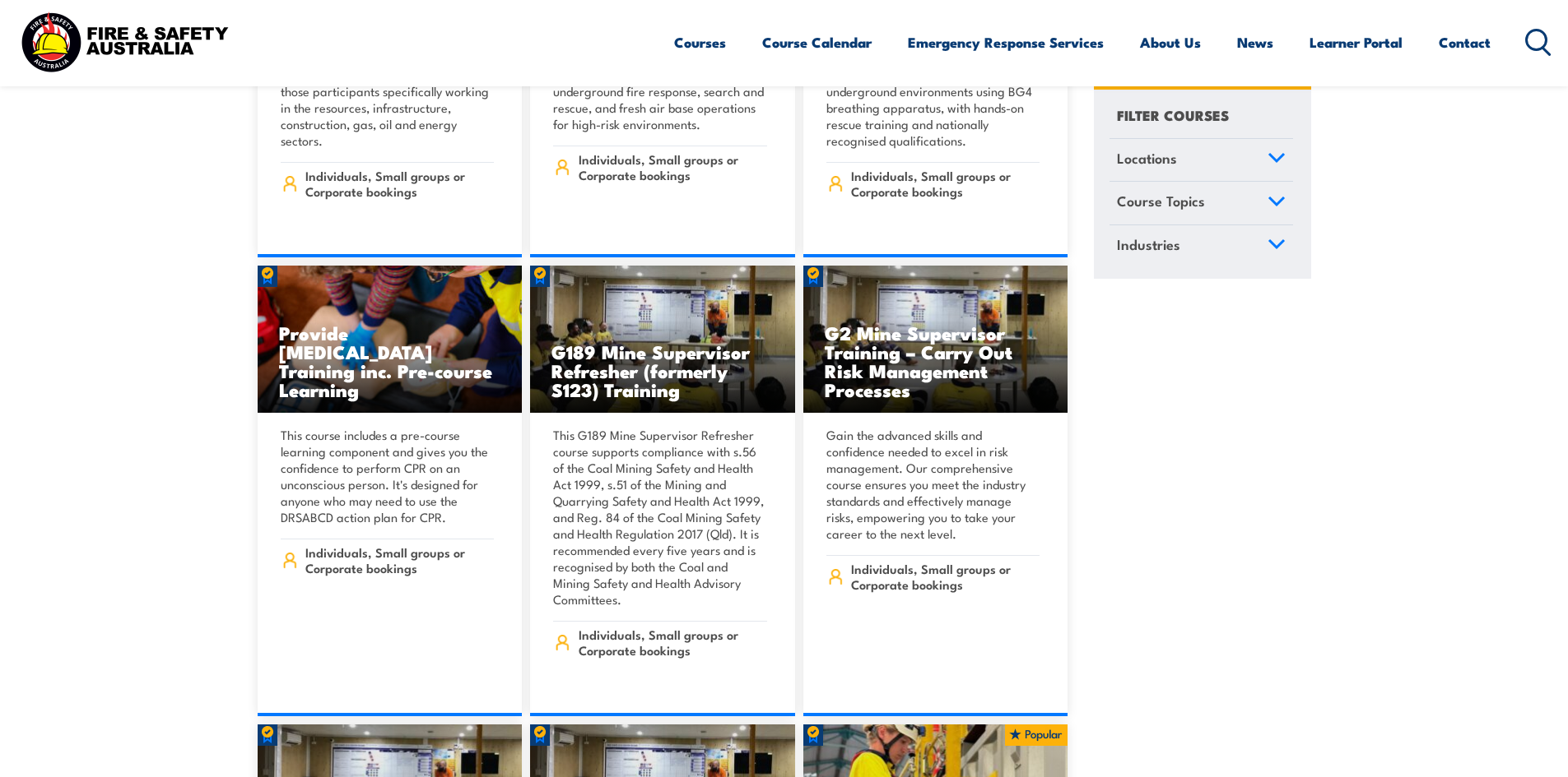
scroll to position [1234, 0]
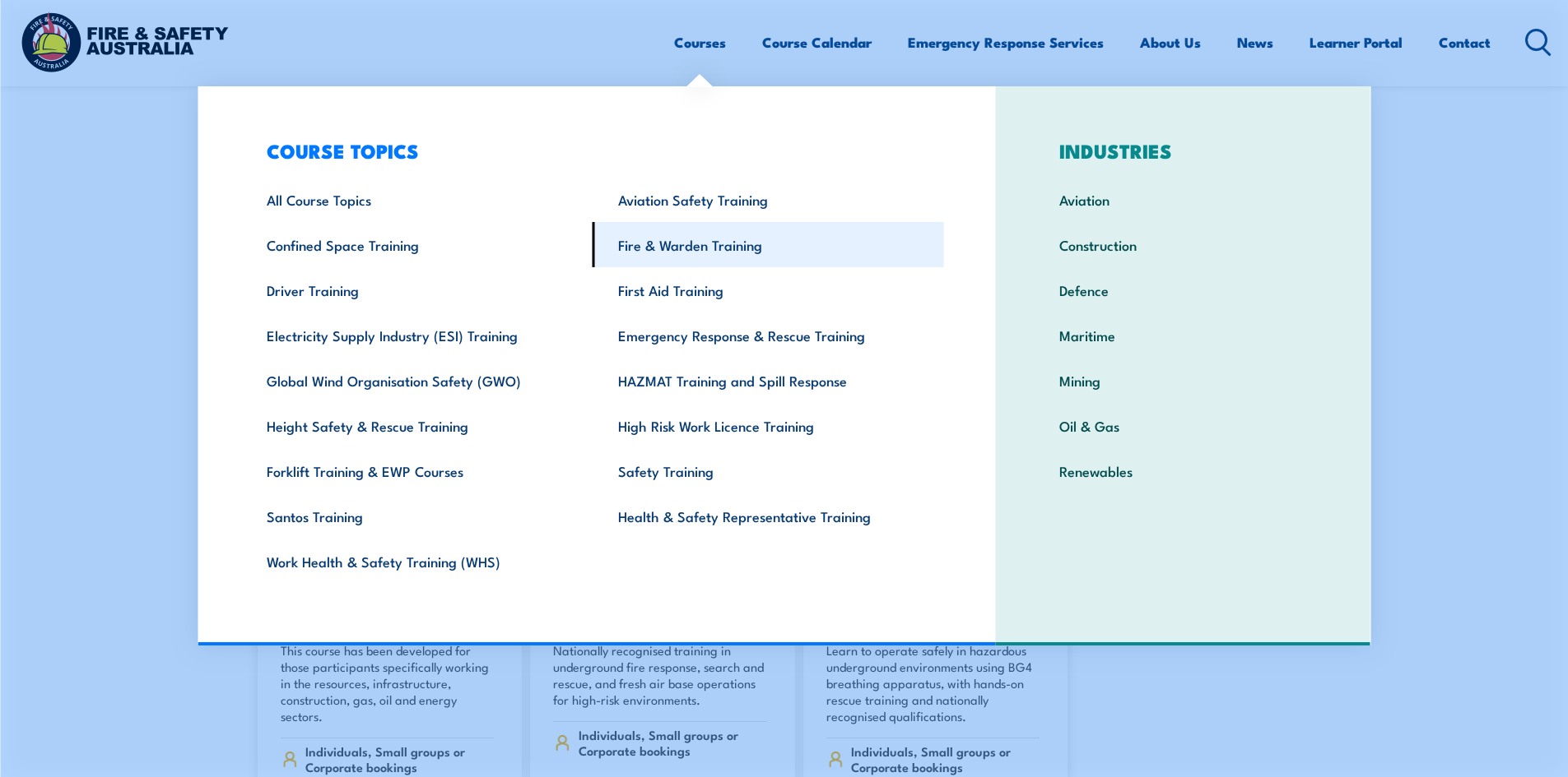
click at [667, 247] on link "Fire & Warden Training" at bounding box center [768, 244] width 351 height 46
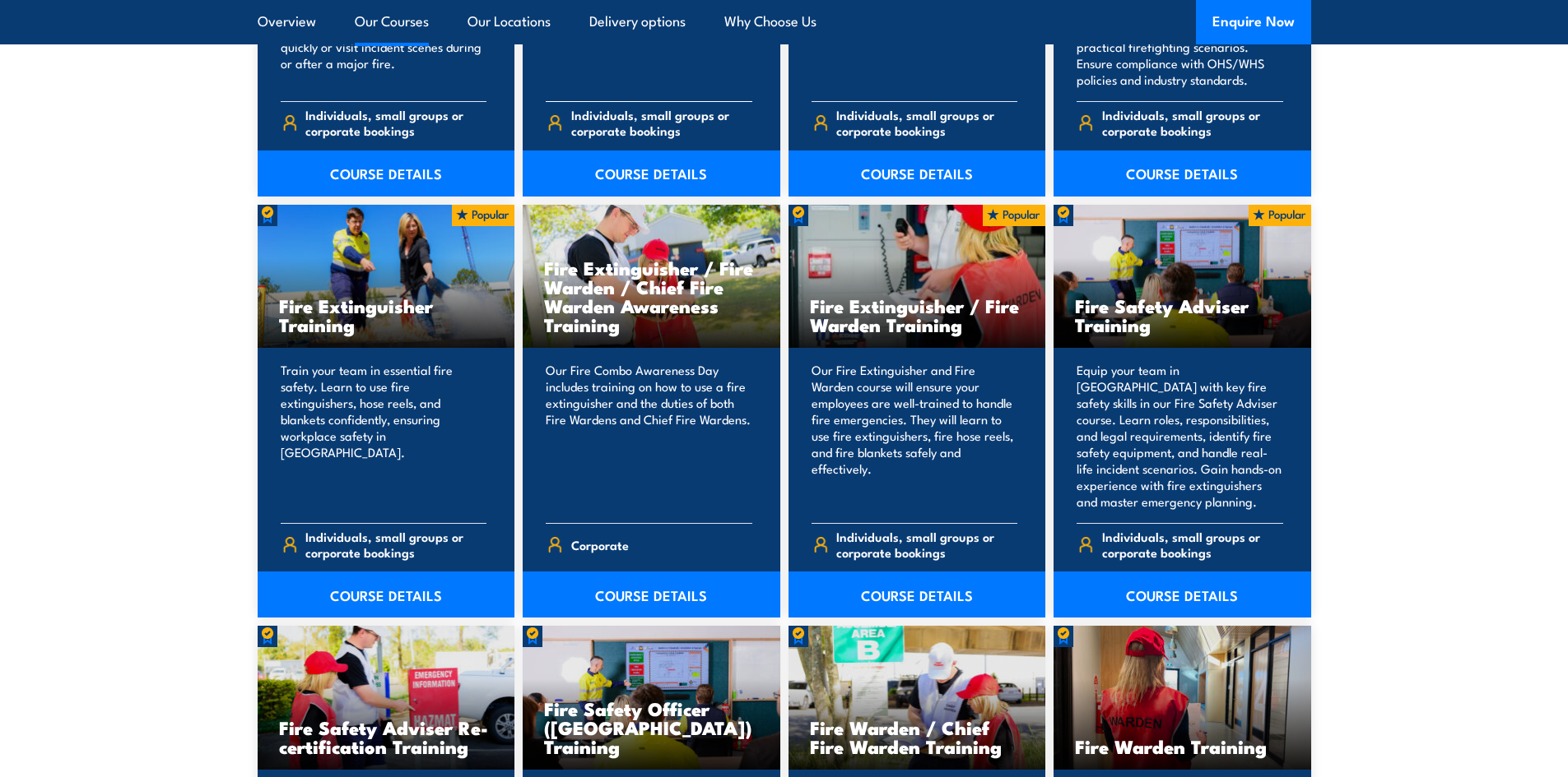
scroll to position [1645, 0]
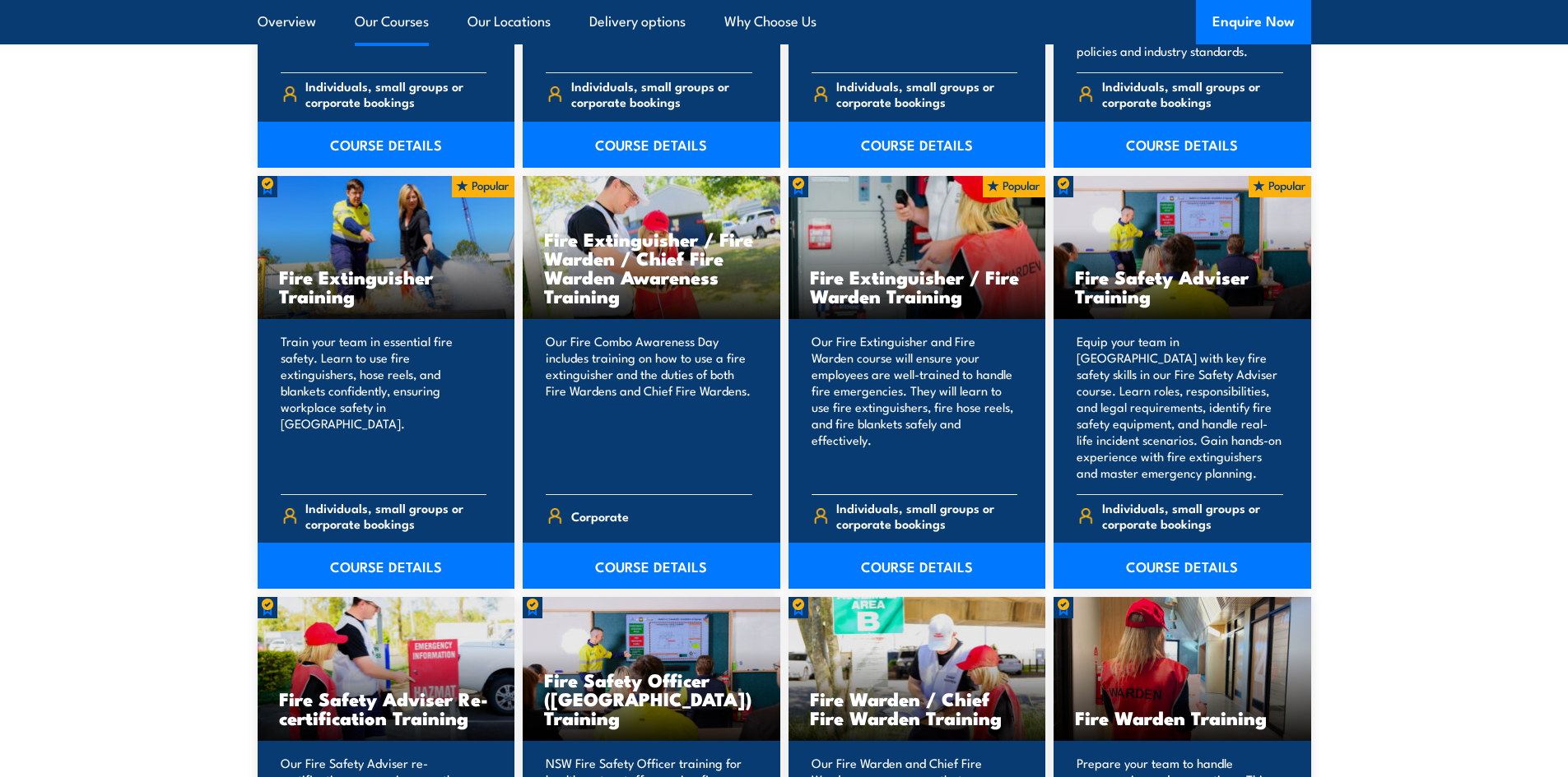
click at [888, 398] on p "Our Fire Extinguisher and Fire Warden course will ensure your employees are wel…" at bounding box center [914, 406] width 207 height 148
click at [882, 551] on link "COURSE DETAILS" at bounding box center [917, 566] width 257 height 46
click at [622, 561] on link "COURSE DETAILS" at bounding box center [651, 566] width 257 height 46
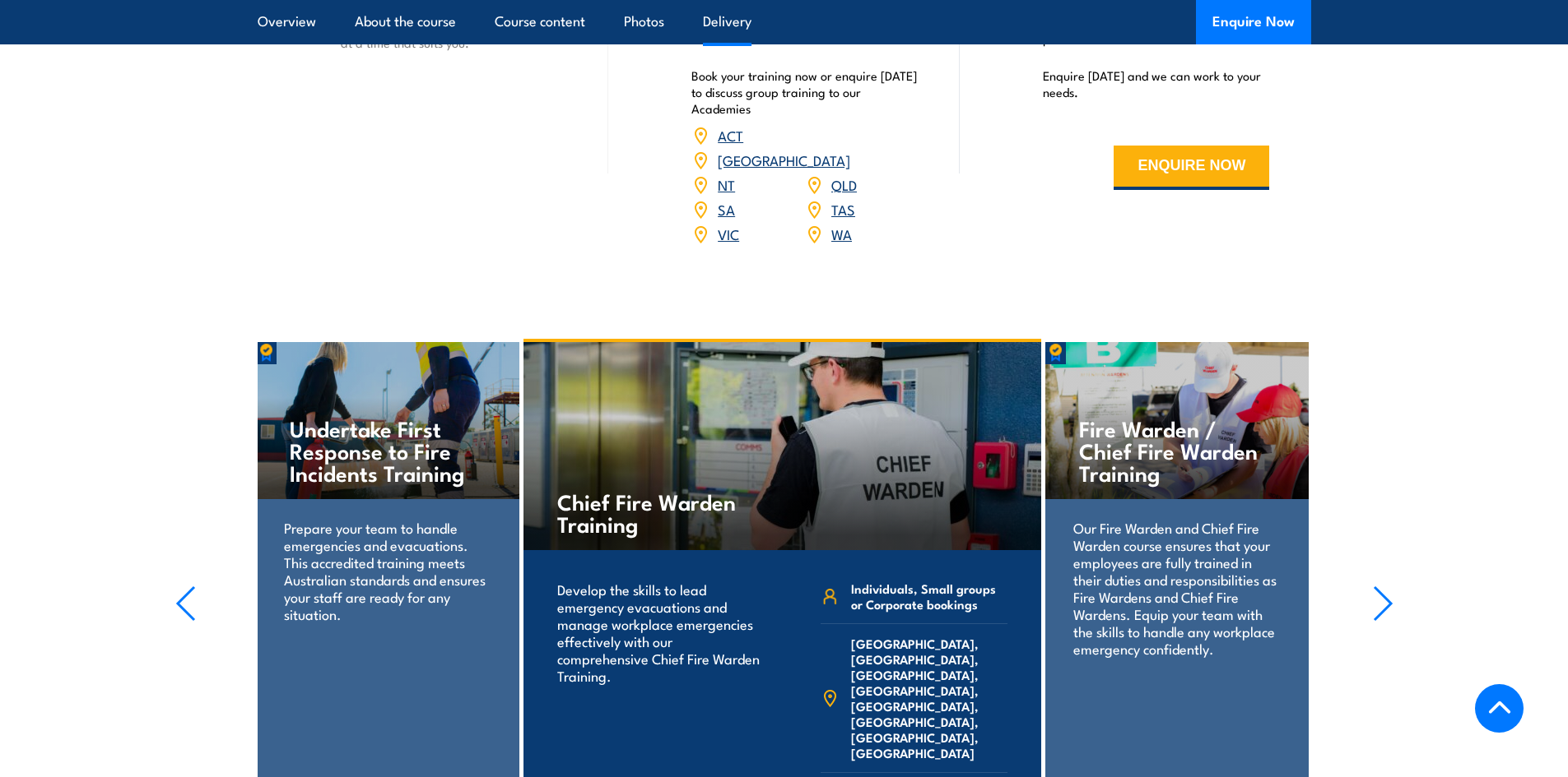
scroll to position [2633, 0]
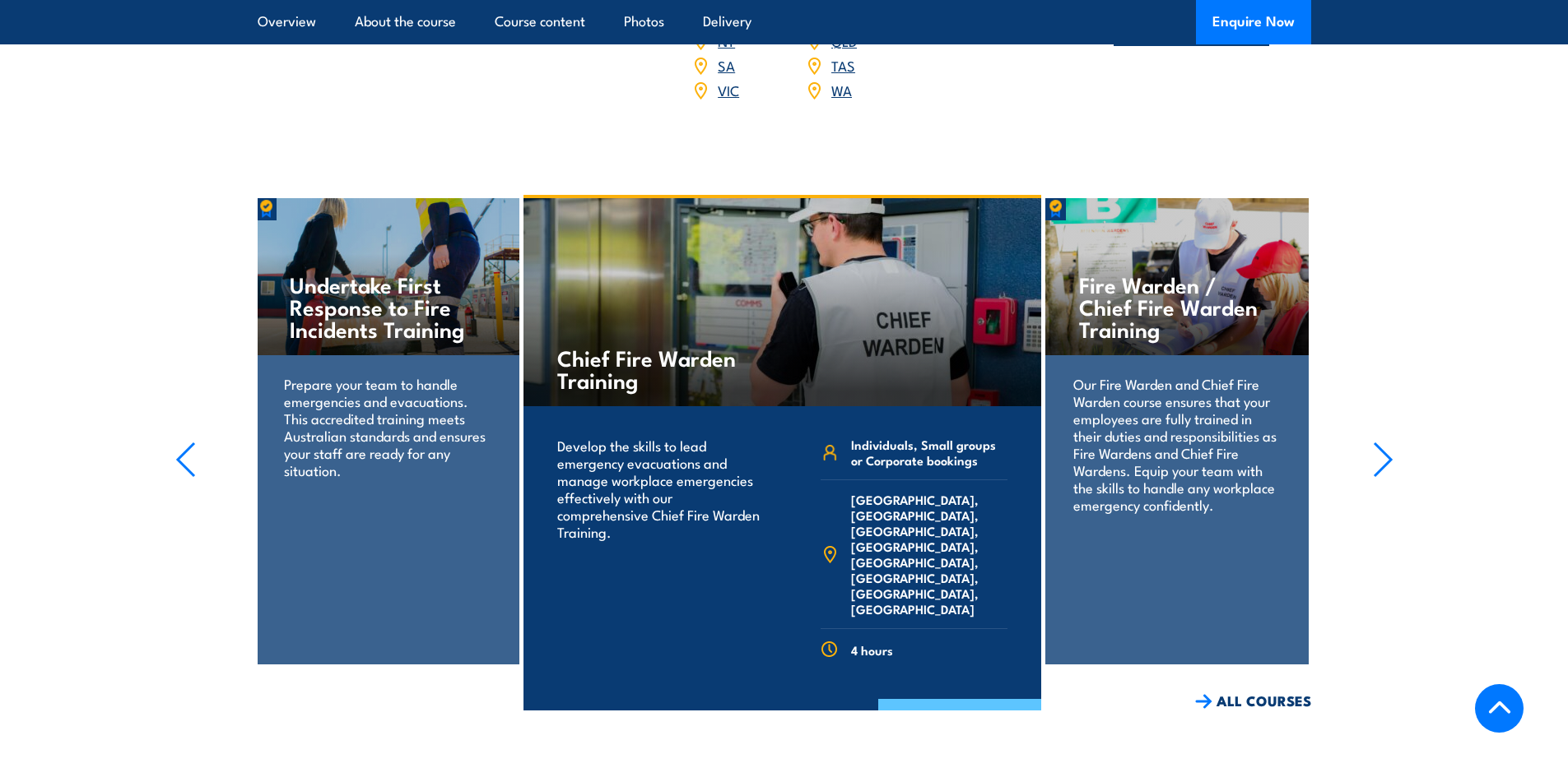
click at [940, 699] on link "COURSE DETAILS" at bounding box center [960, 721] width 163 height 43
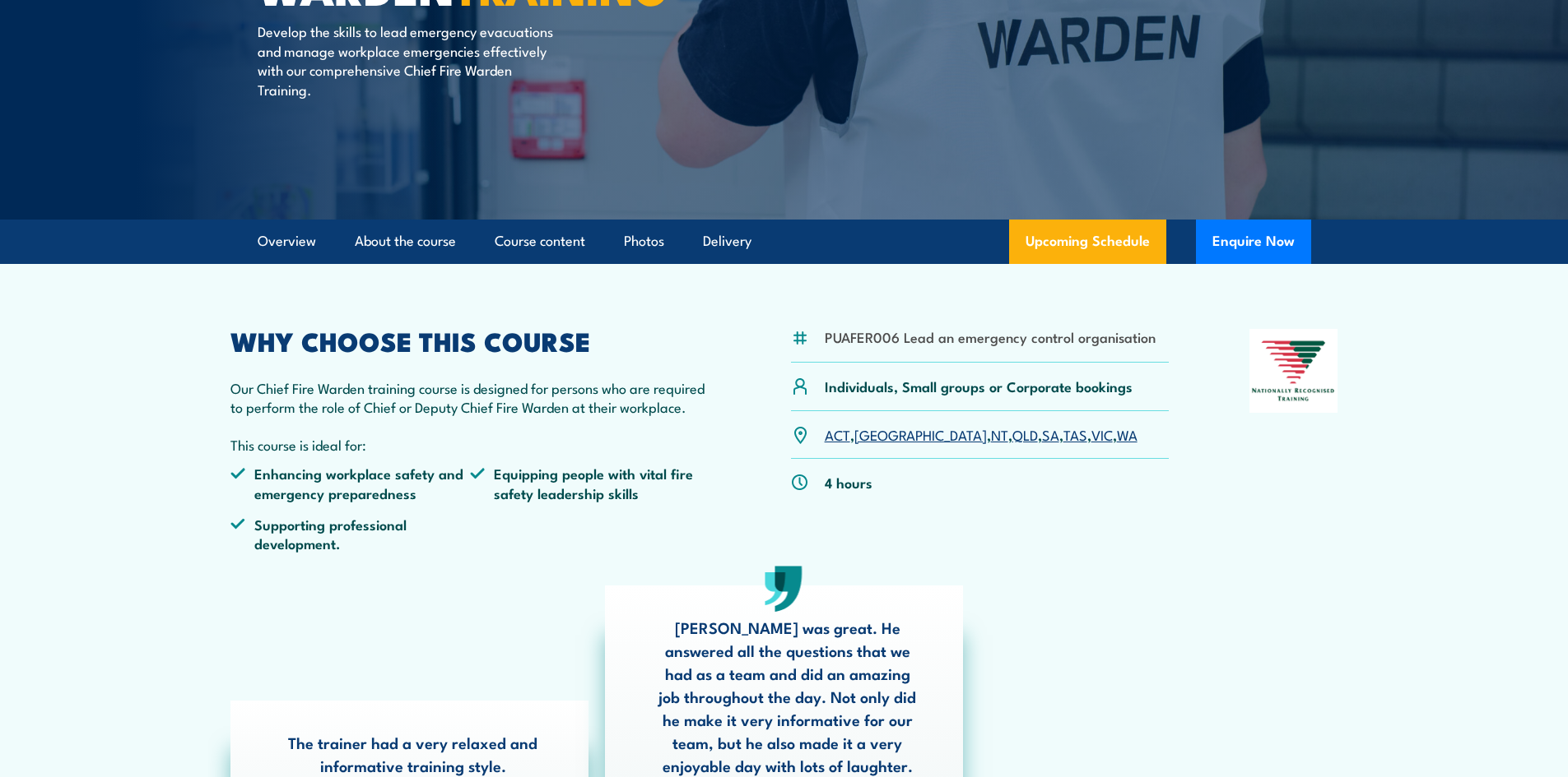
scroll to position [329, 0]
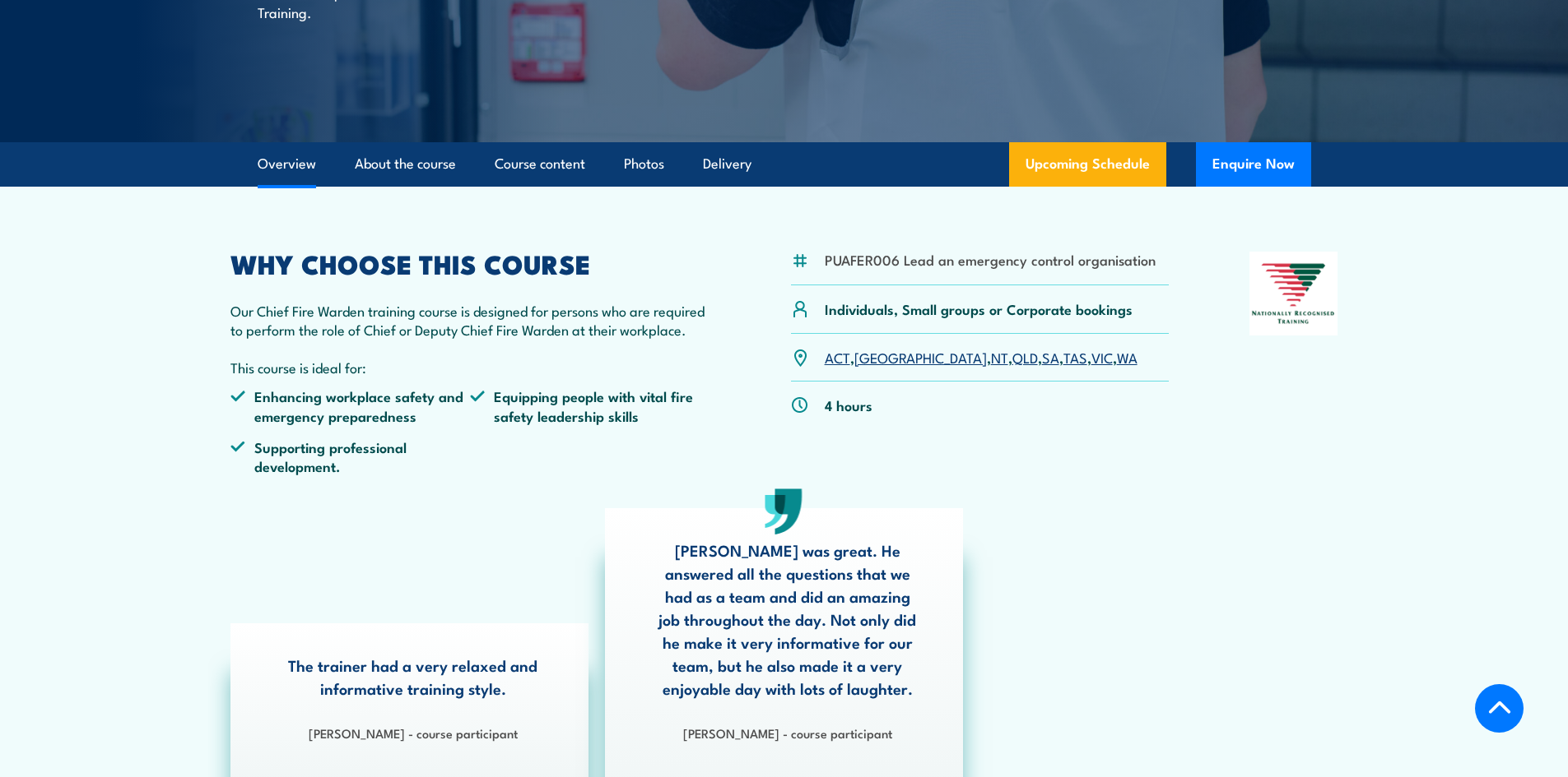
click at [1117, 361] on link "WA" at bounding box center [1127, 357] width 20 height 19
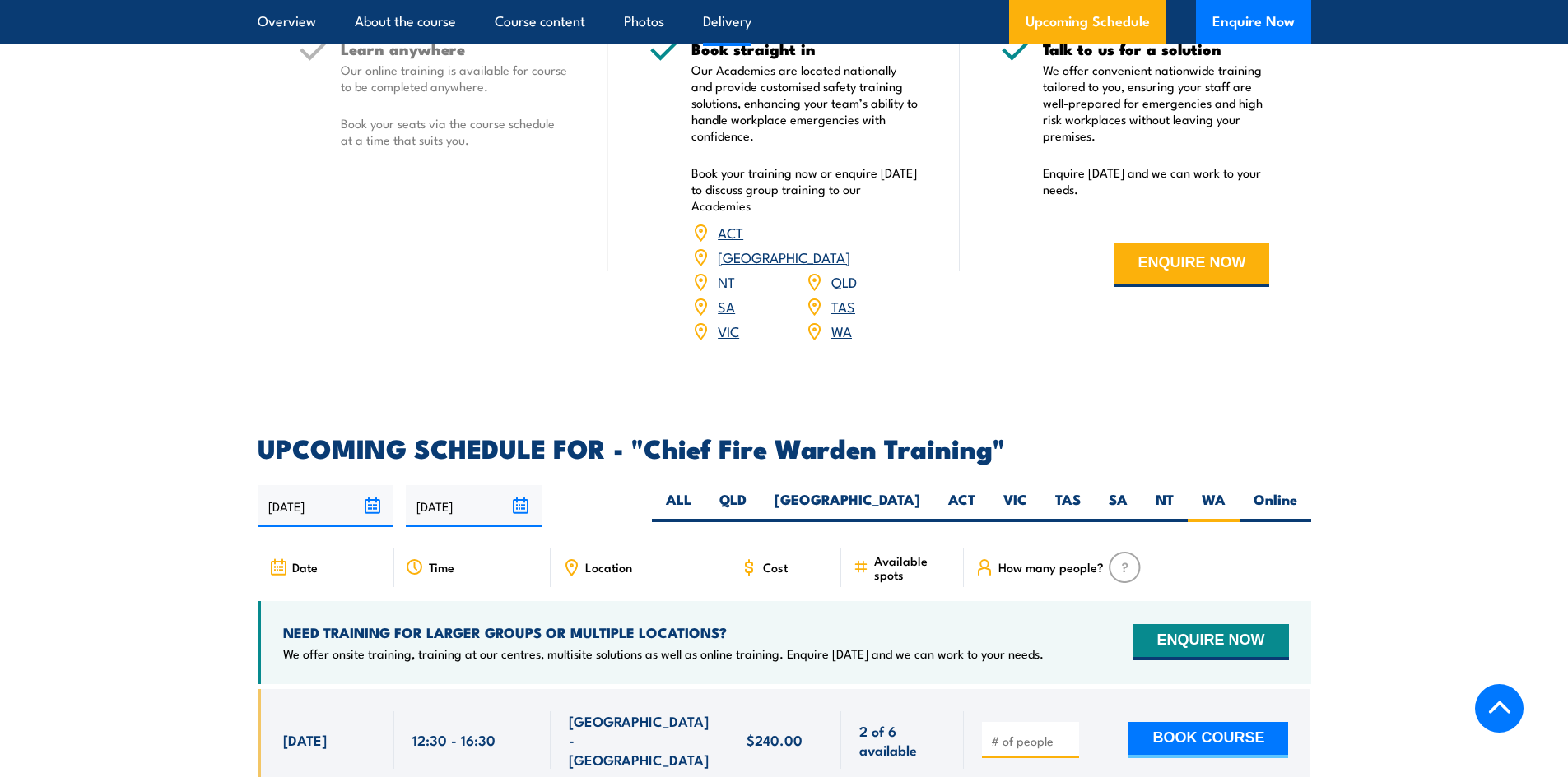
scroll to position [2277, 0]
